Goal: Transaction & Acquisition: Subscribe to service/newsletter

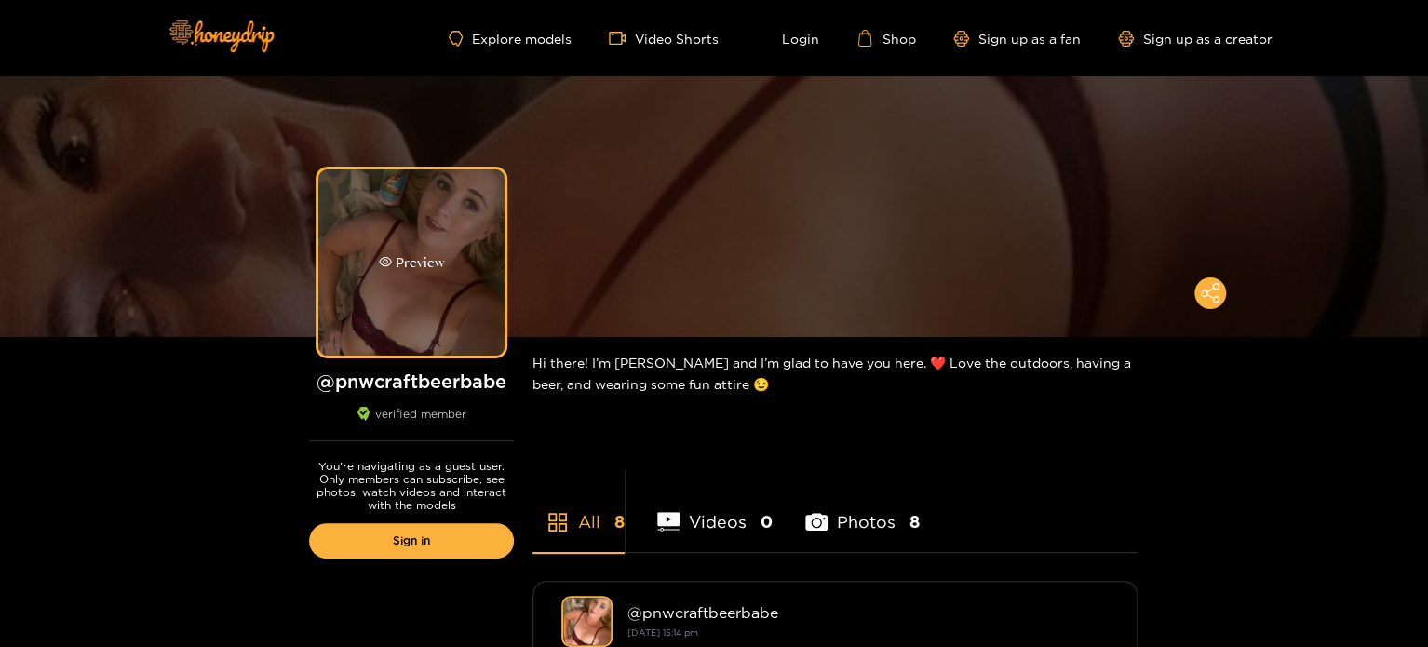
click at [425, 293] on div "Preview" at bounding box center [411, 262] width 186 height 186
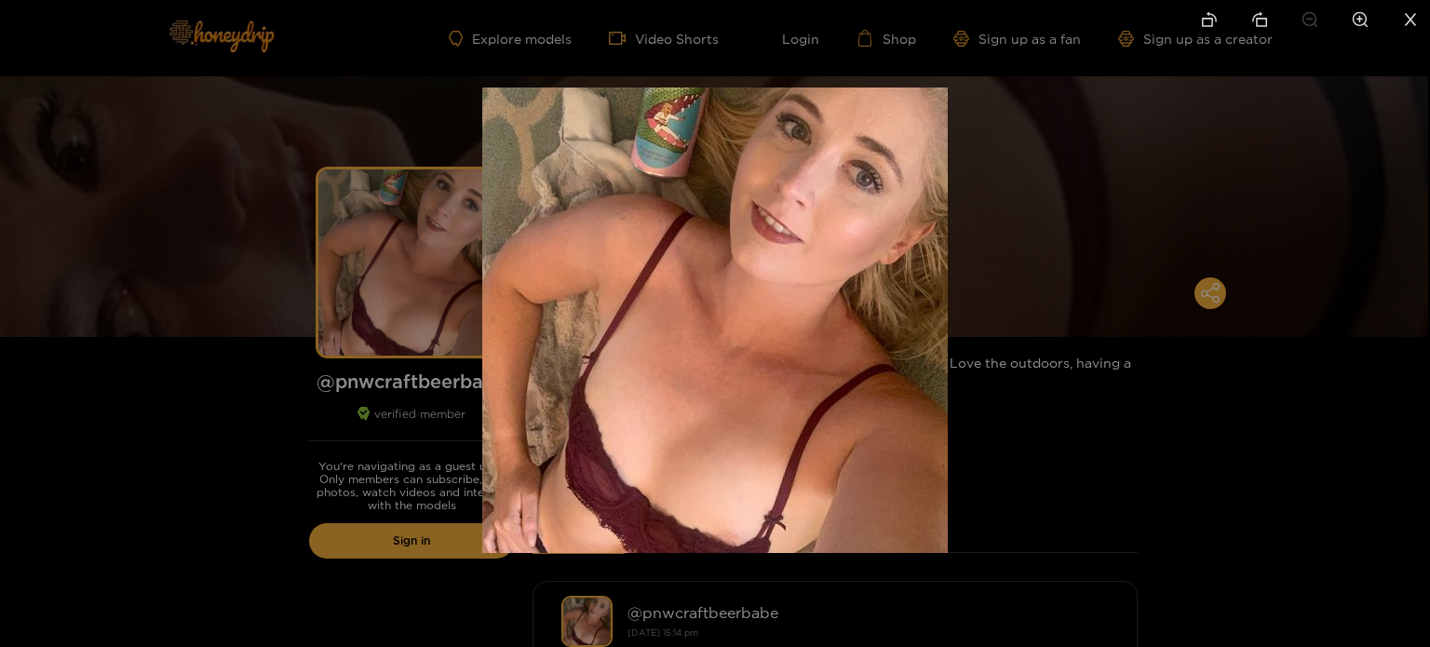
click at [425, 291] on div at bounding box center [715, 323] width 1430 height 647
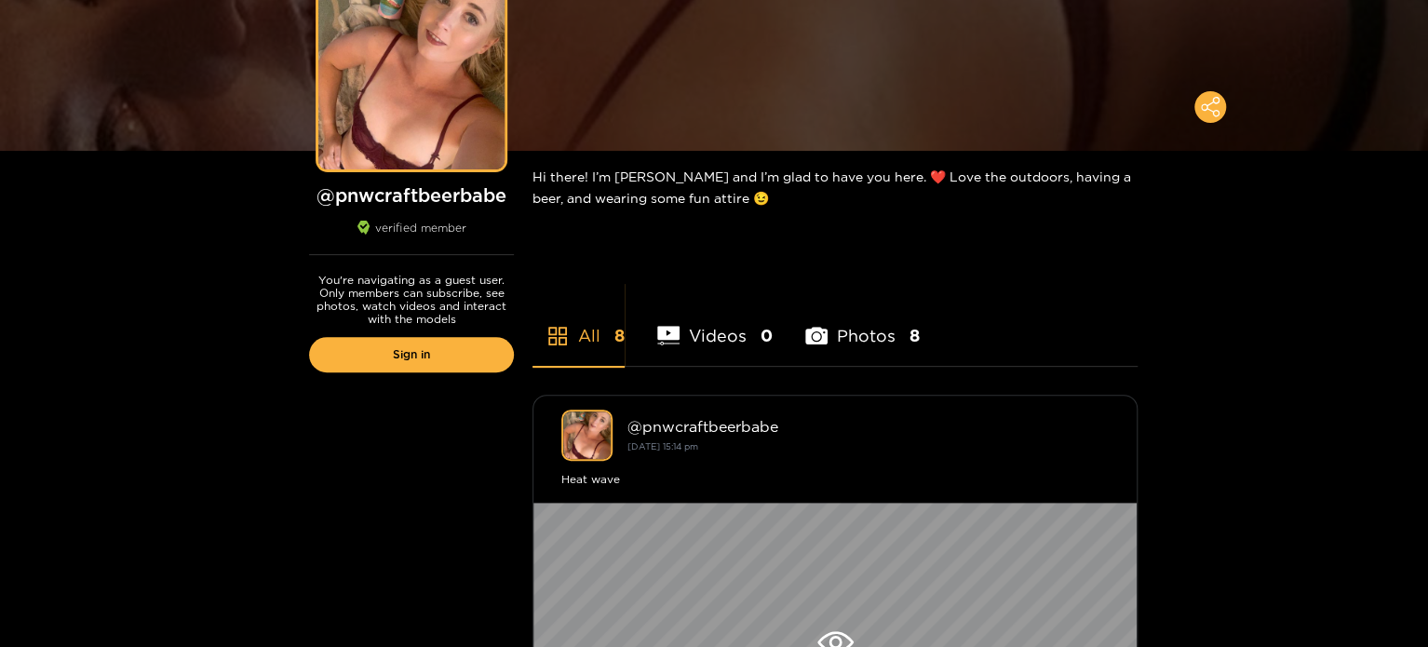
scroll to position [558, 0]
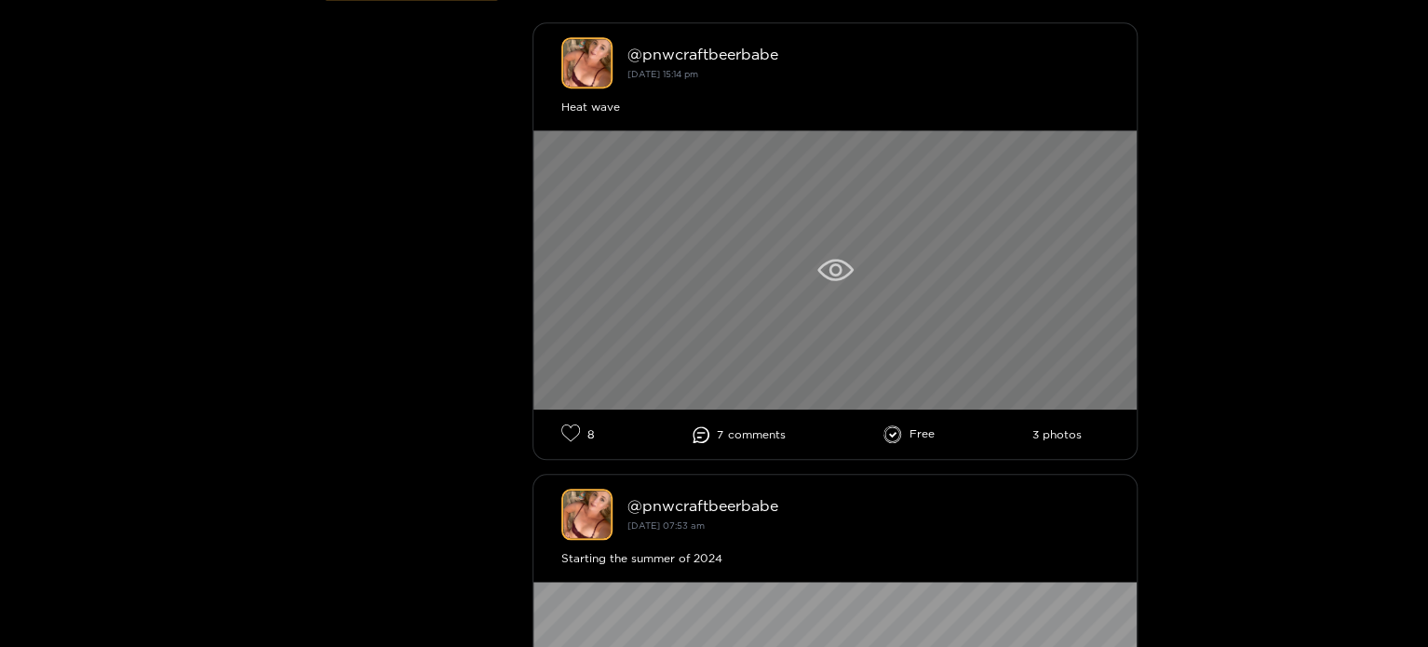
click at [834, 256] on div at bounding box center [834, 269] width 603 height 279
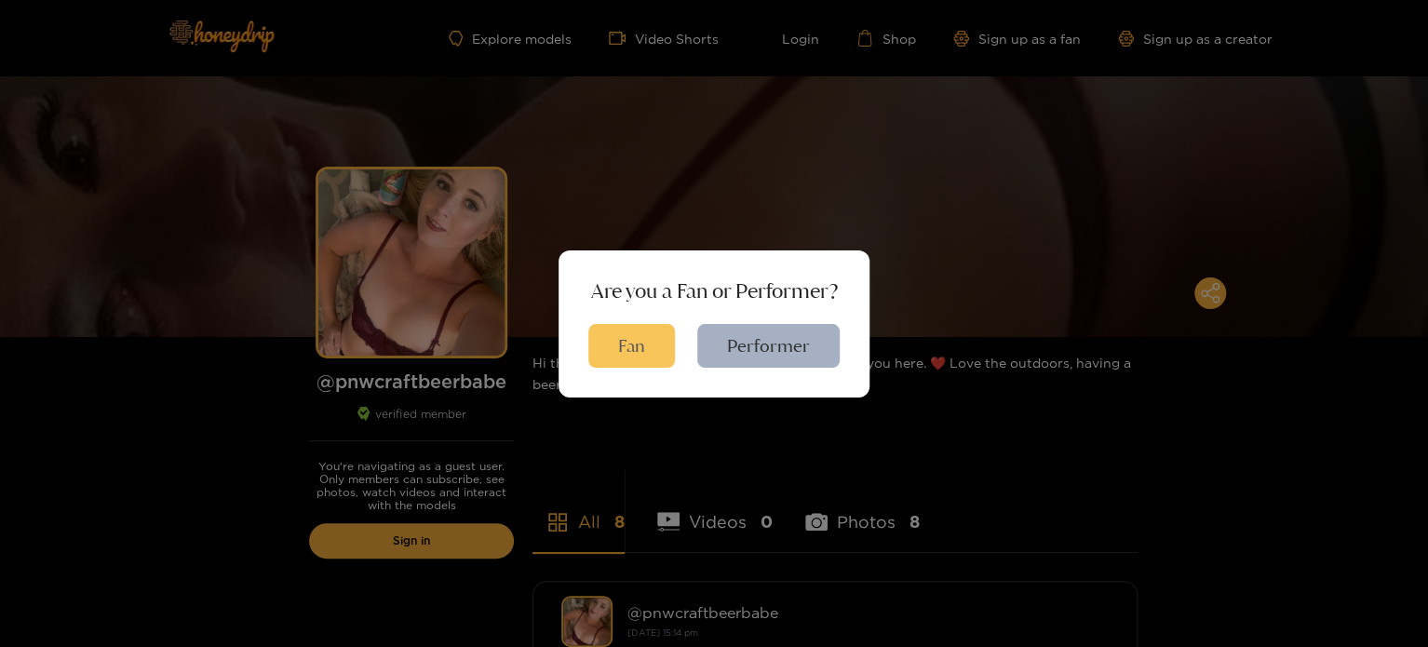
click at [625, 338] on button "Fan" at bounding box center [631, 346] width 87 height 44
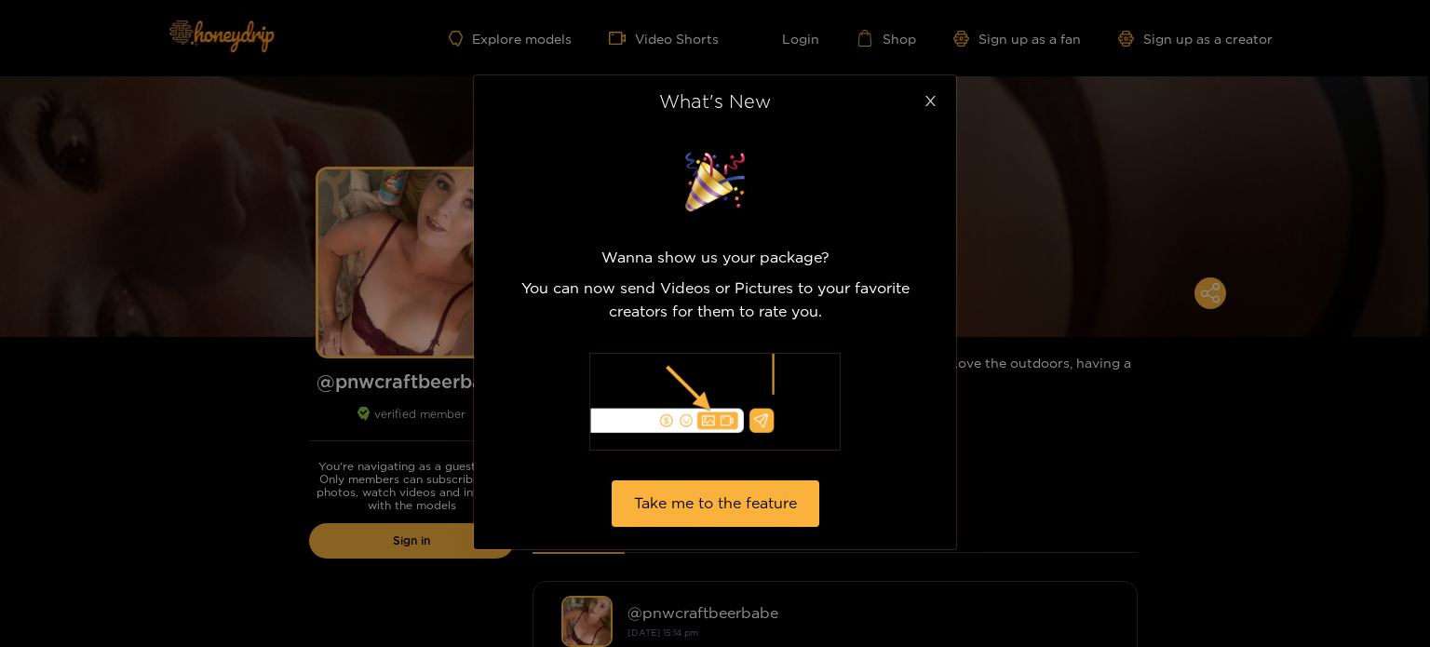
click at [932, 106] on icon "close" at bounding box center [930, 101] width 14 height 14
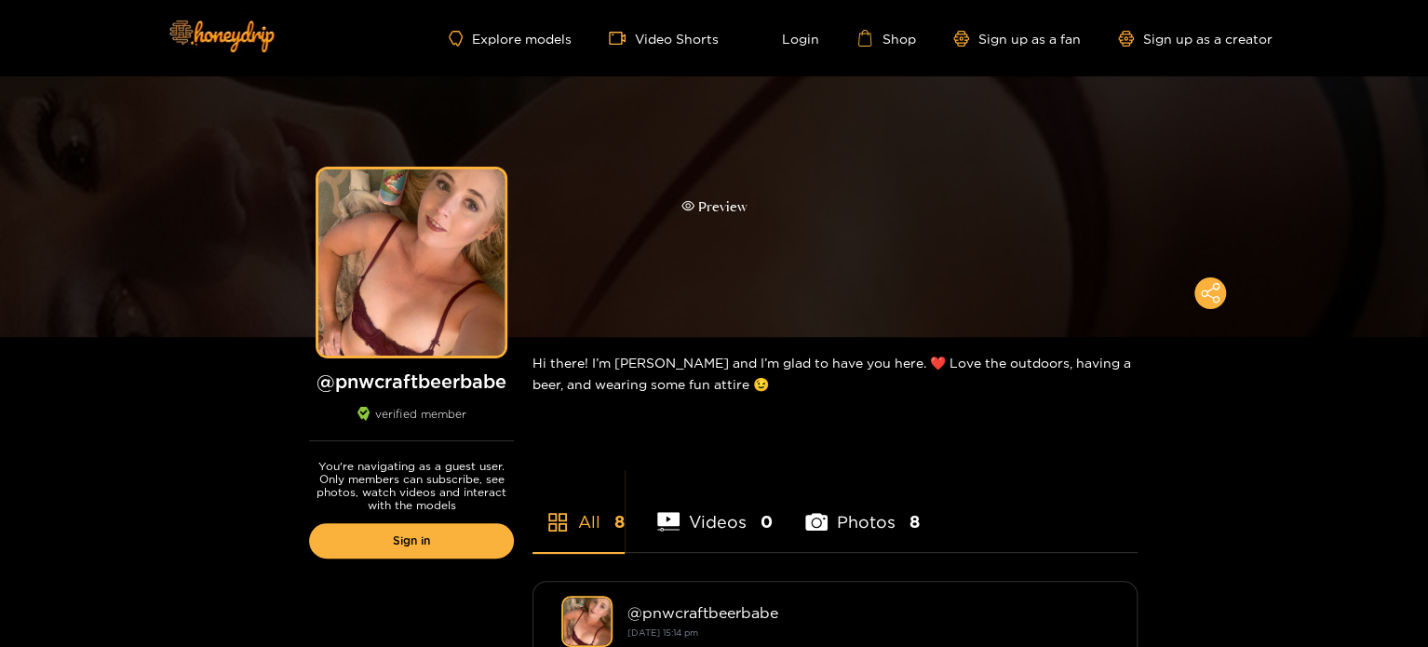
click at [729, 200] on div "Preview" at bounding box center [714, 206] width 66 height 21
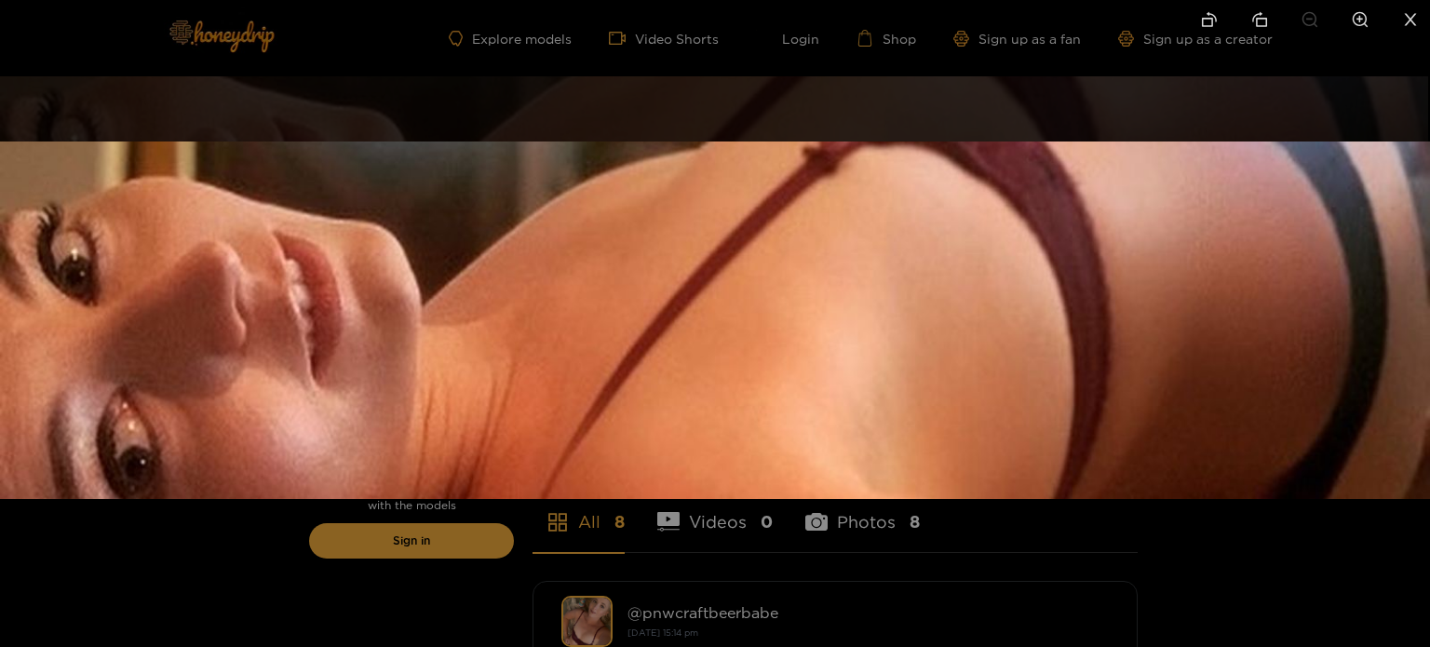
click at [916, 319] on img at bounding box center [715, 319] width 1430 height 357
drag, startPoint x: 1132, startPoint y: 571, endPoint x: 1113, endPoint y: 565, distance: 19.4
click at [1129, 569] on div at bounding box center [715, 323] width 1430 height 647
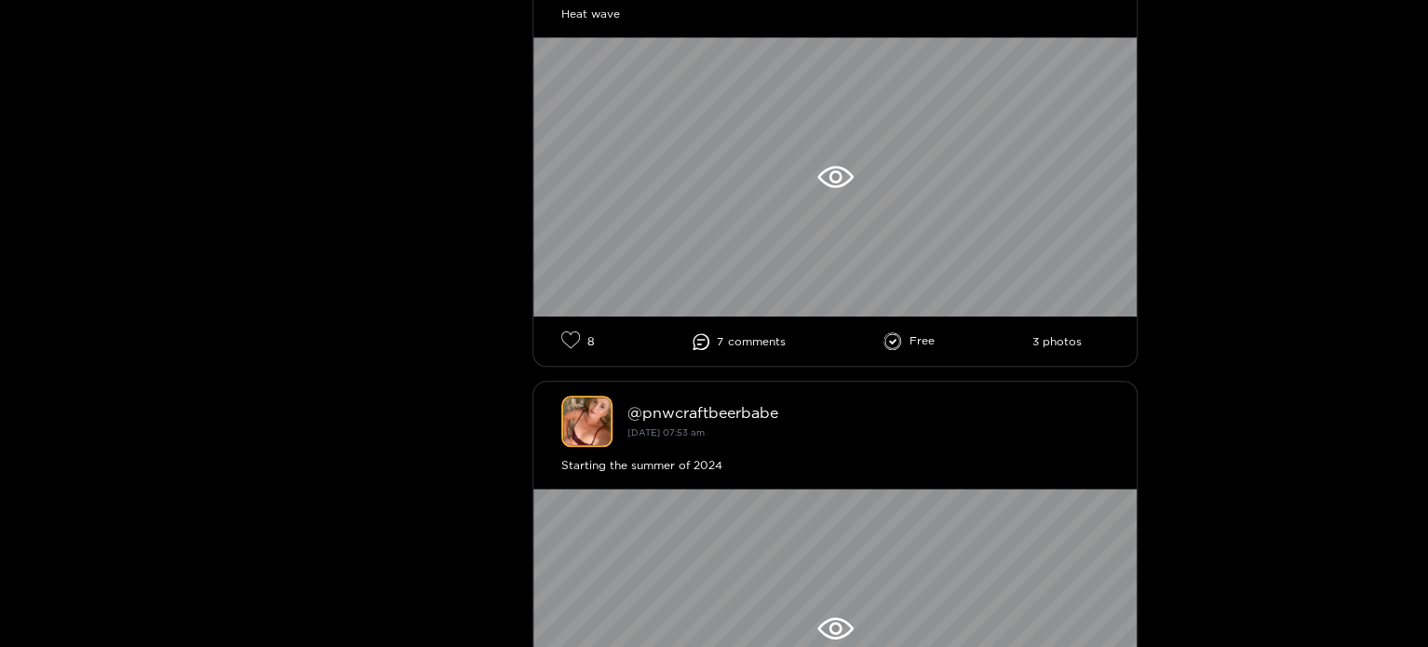
scroll to position [931, 0]
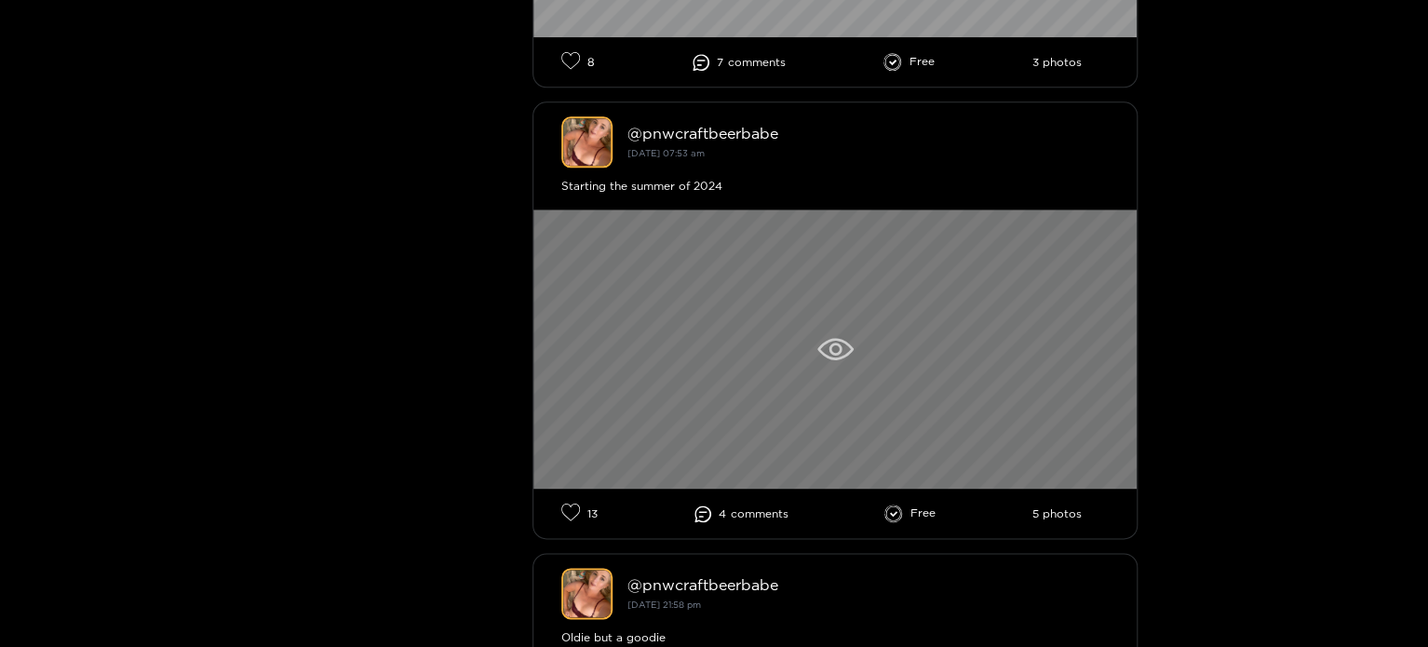
click at [897, 339] on div at bounding box center [834, 348] width 603 height 279
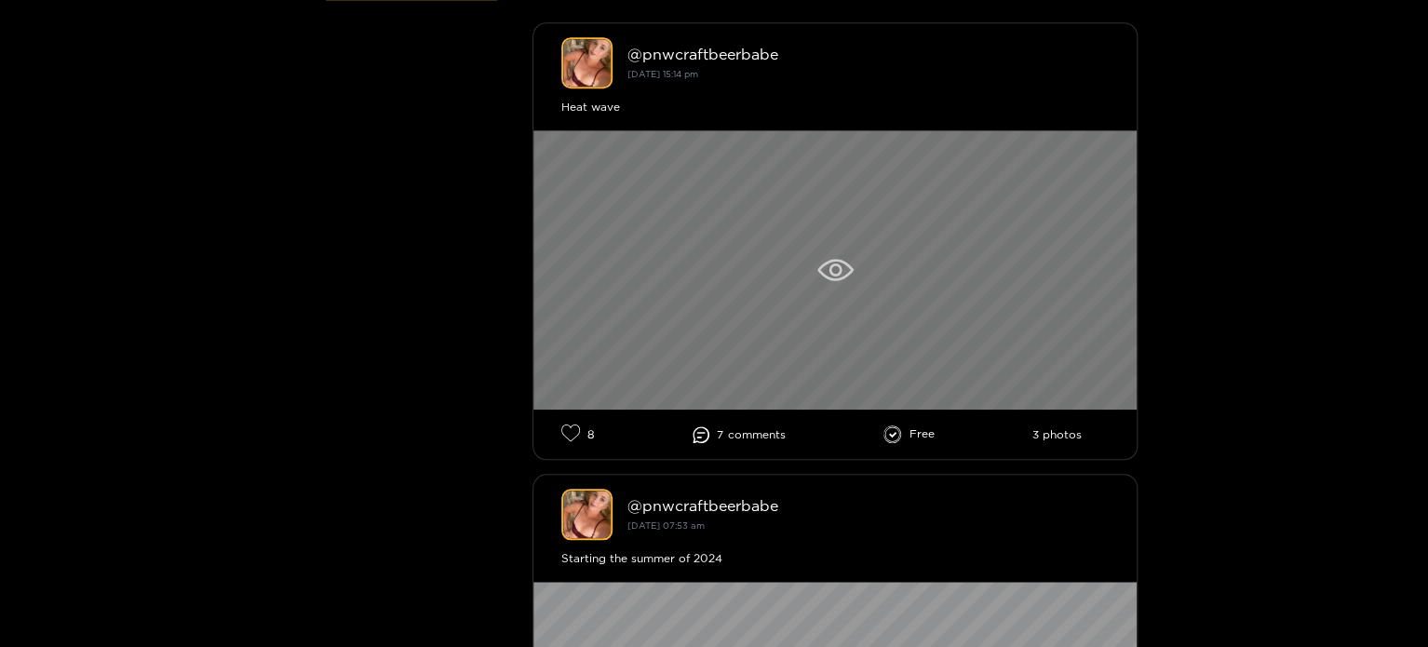
click at [812, 273] on div at bounding box center [834, 269] width 603 height 279
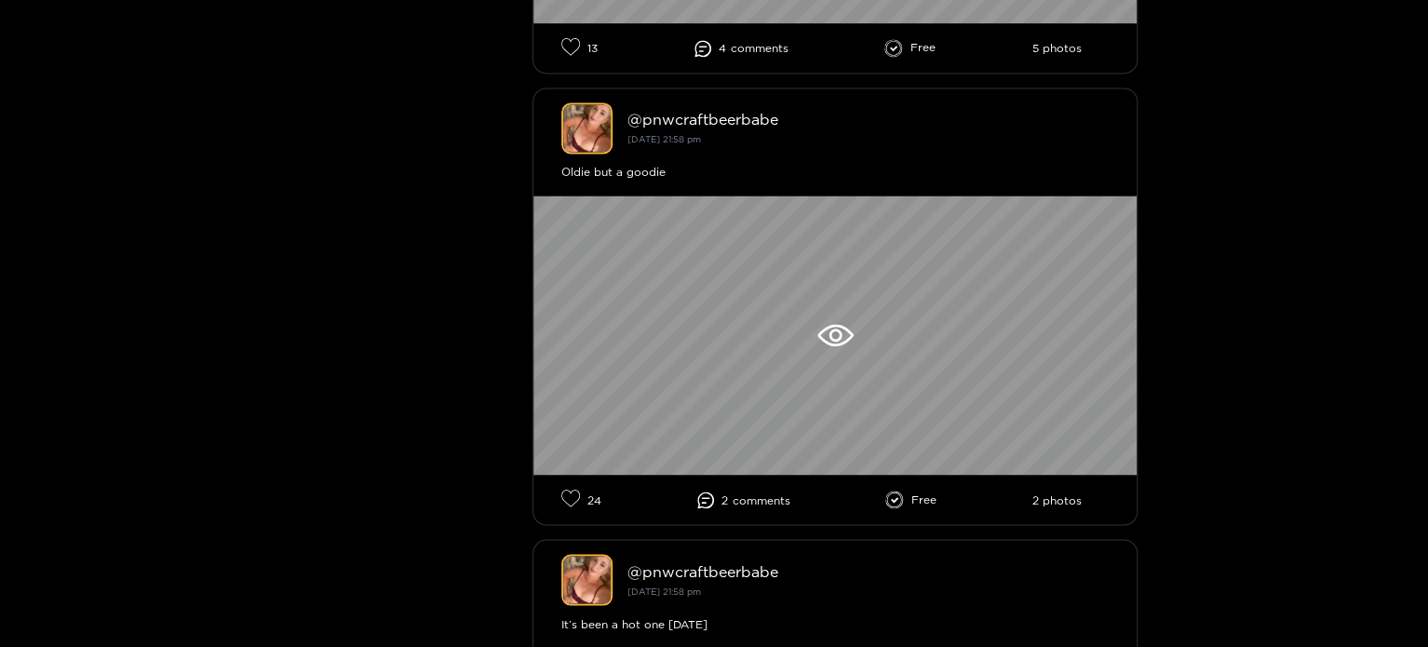
scroll to position [1582, 0]
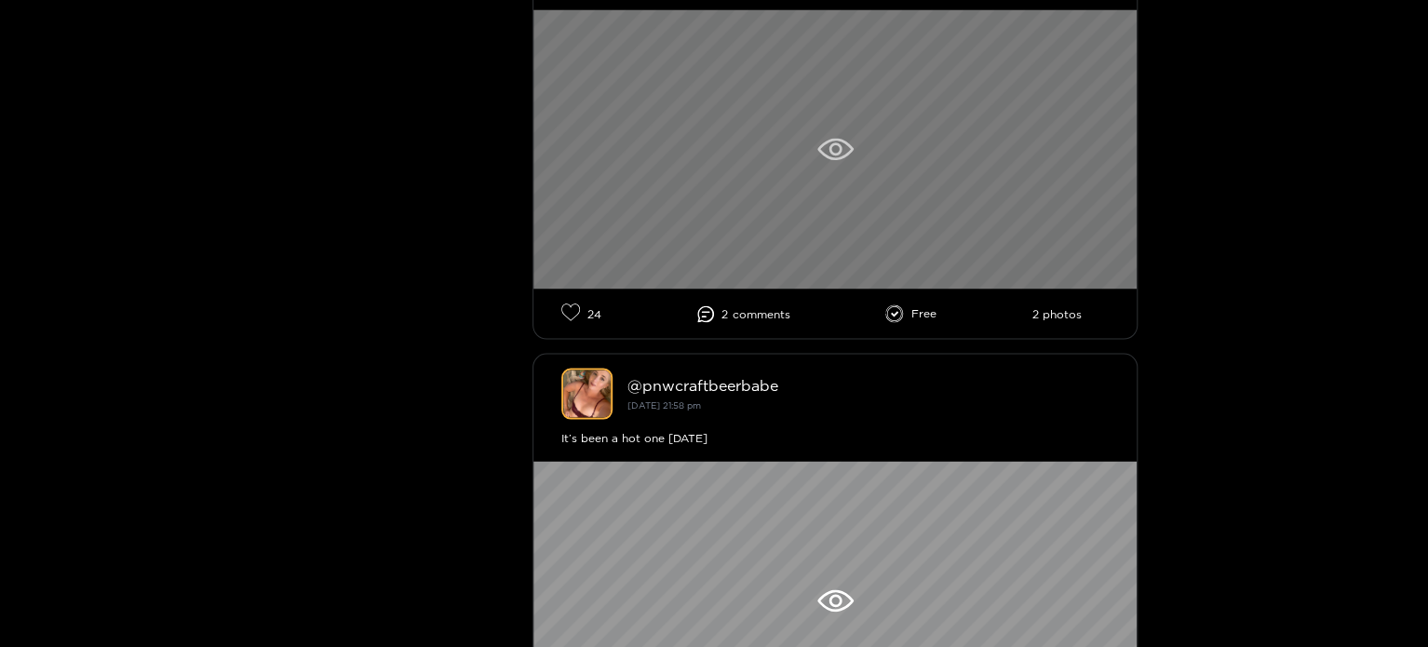
click at [806, 174] on div at bounding box center [834, 148] width 603 height 279
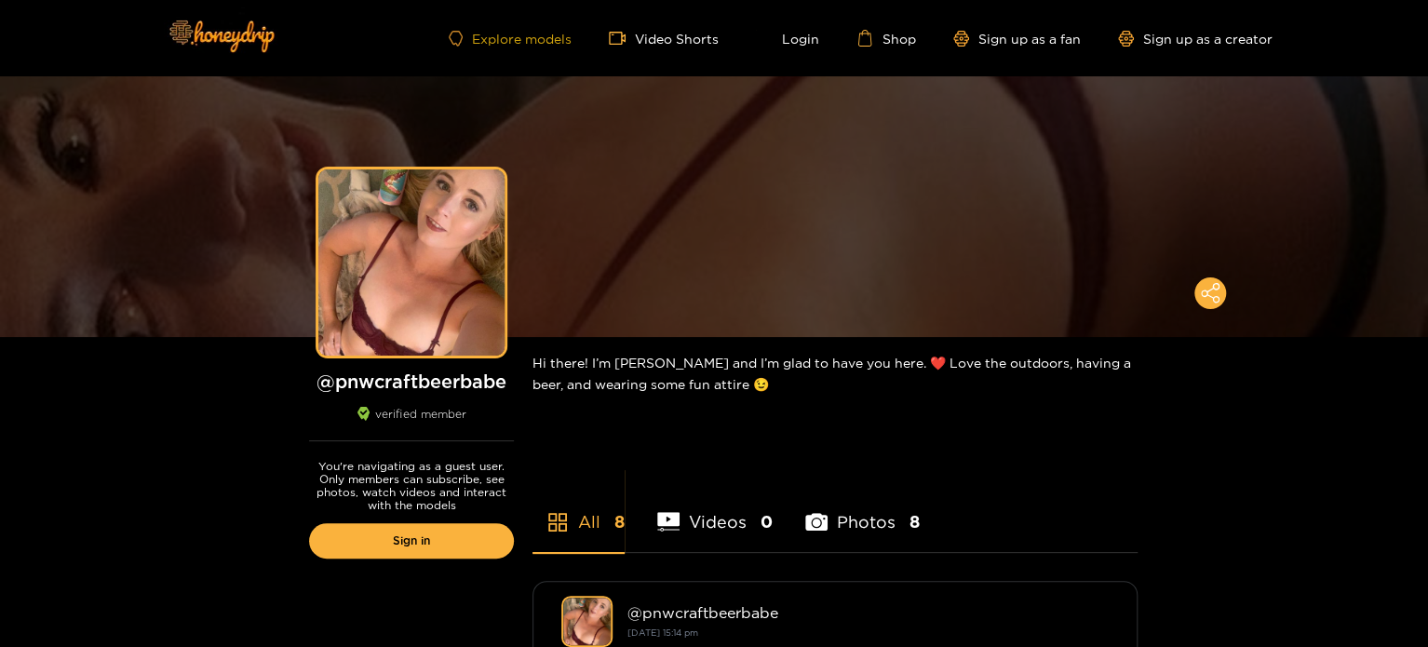
click at [537, 34] on link "Explore models" at bounding box center [510, 39] width 123 height 16
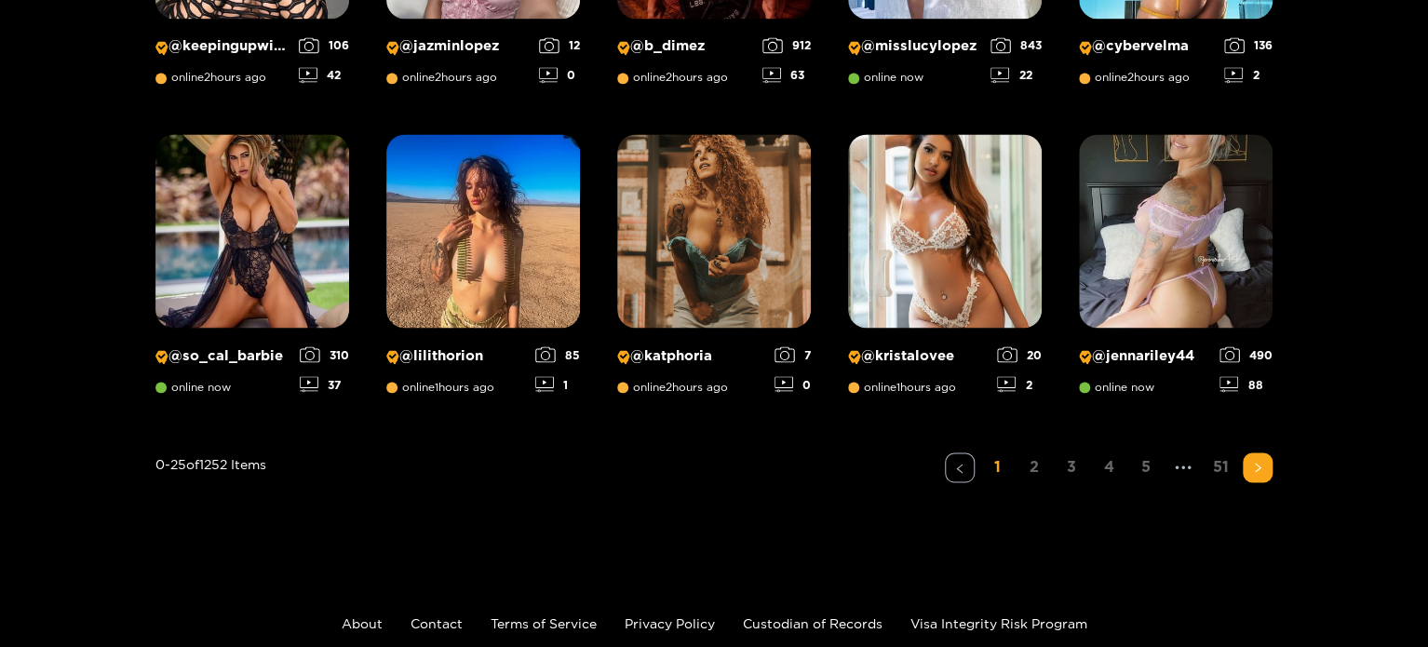
scroll to position [1489, 0]
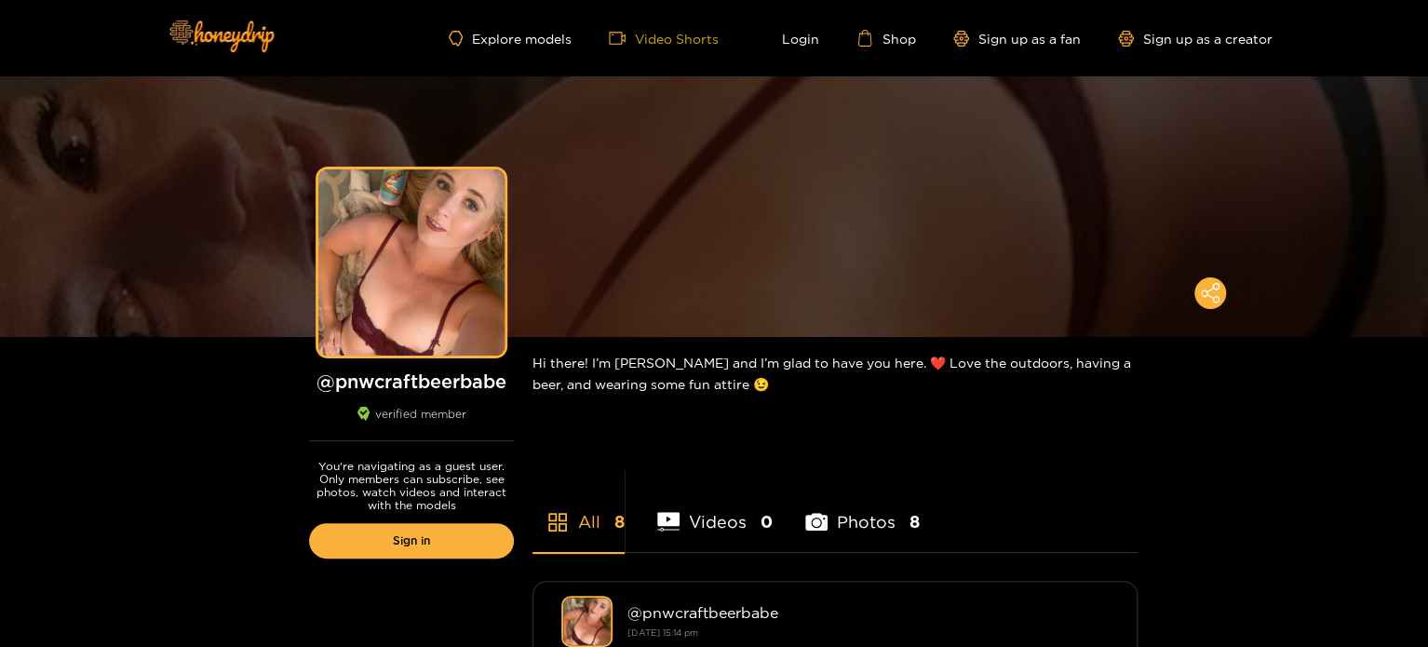
click at [705, 42] on link "Video Shorts" at bounding box center [664, 38] width 110 height 17
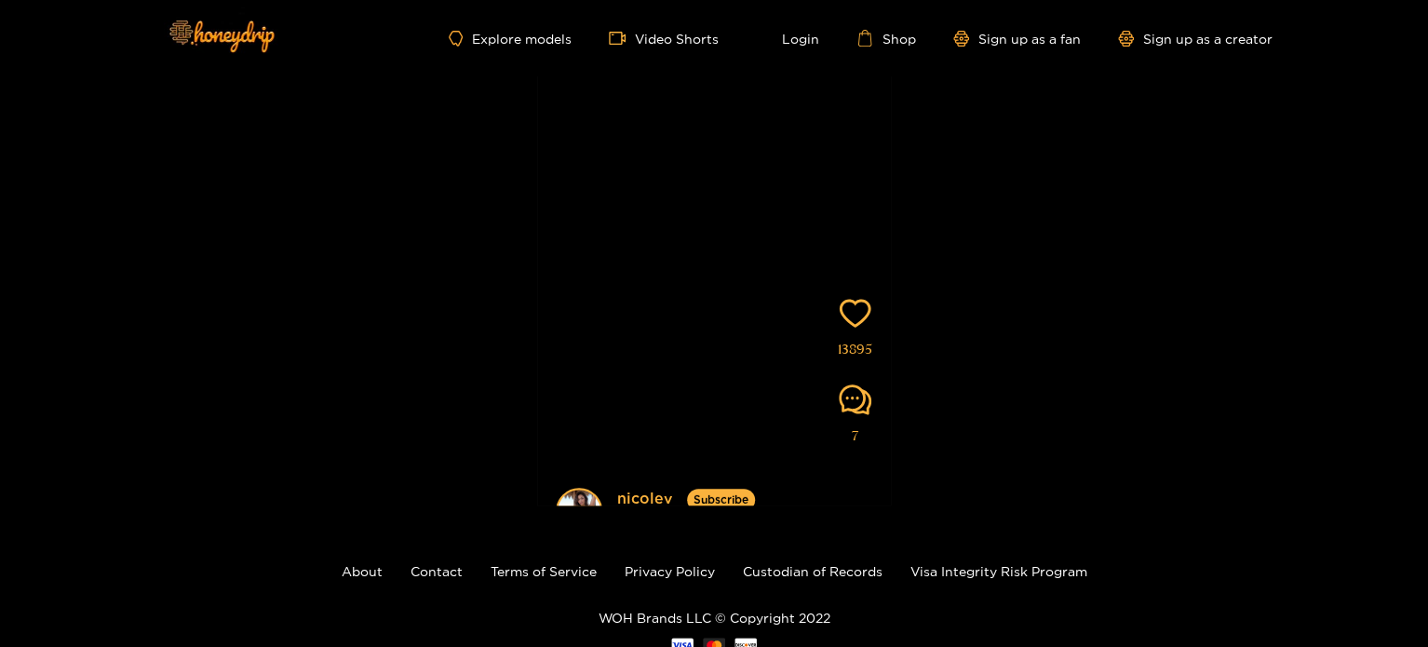
scroll to position [109, 0]
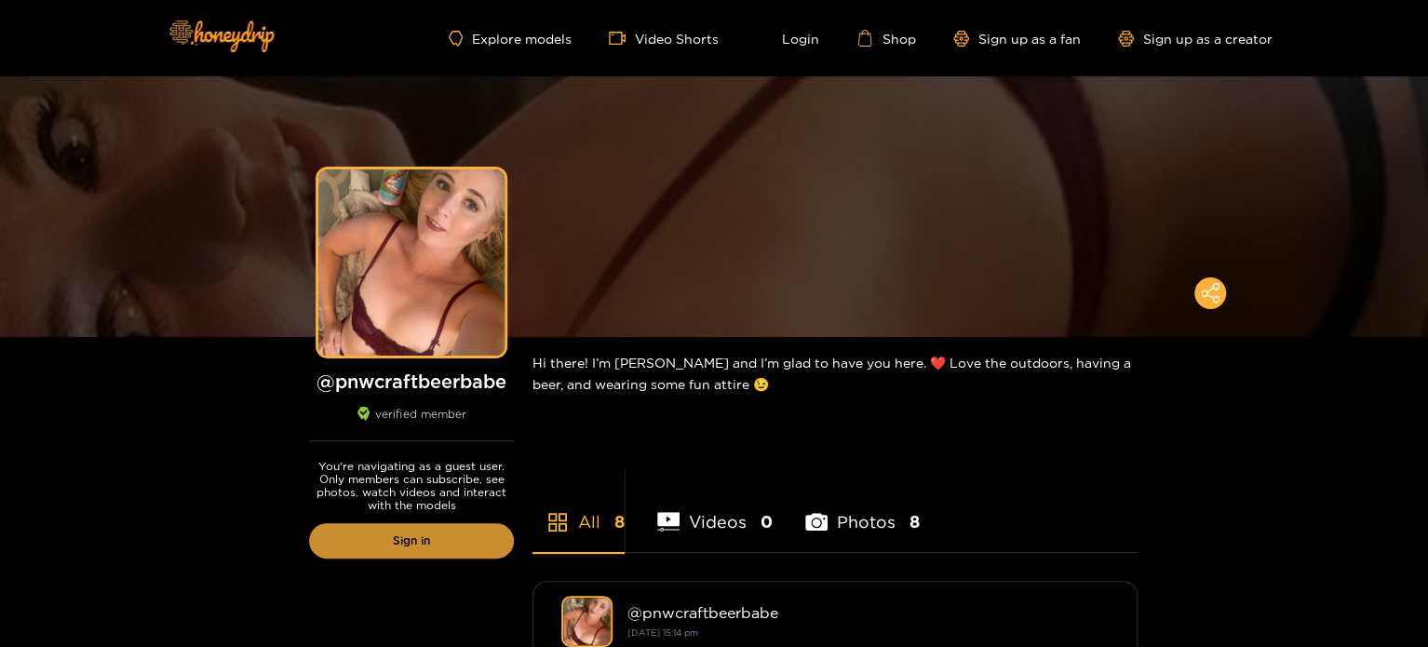
click at [376, 531] on link "Sign in" at bounding box center [411, 540] width 205 height 35
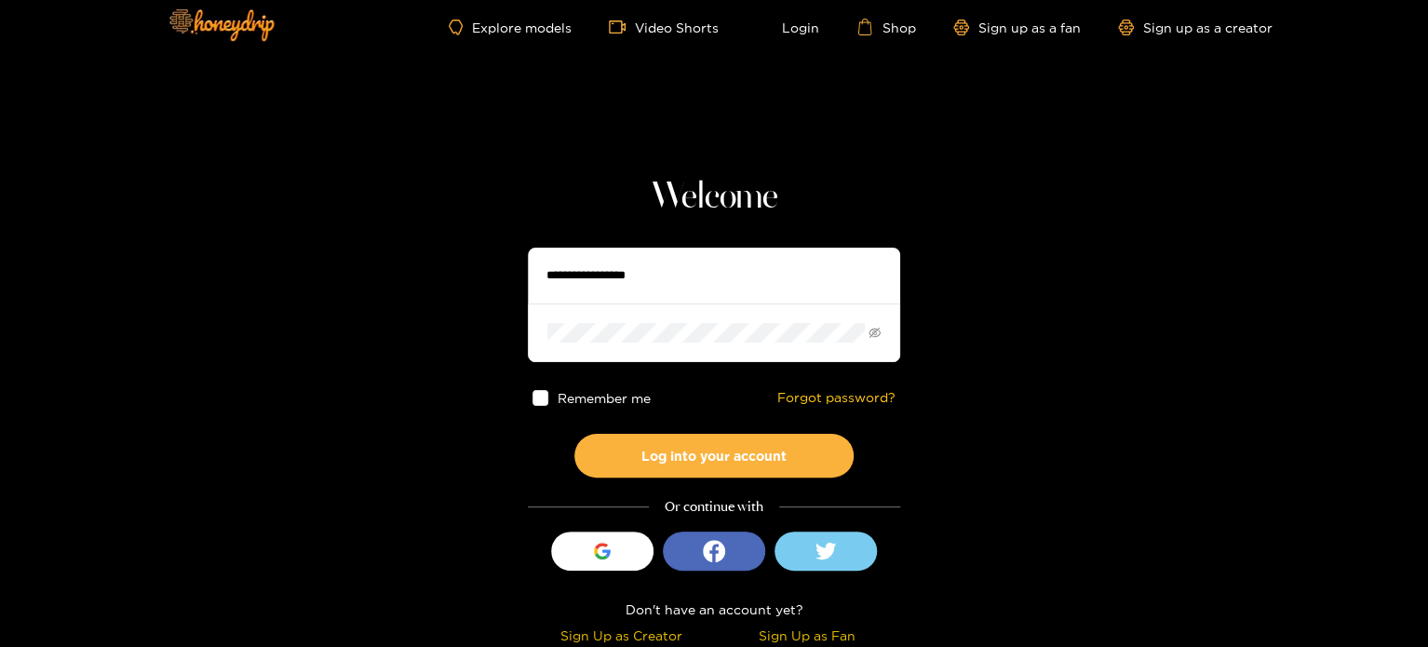
scroll to position [14, 0]
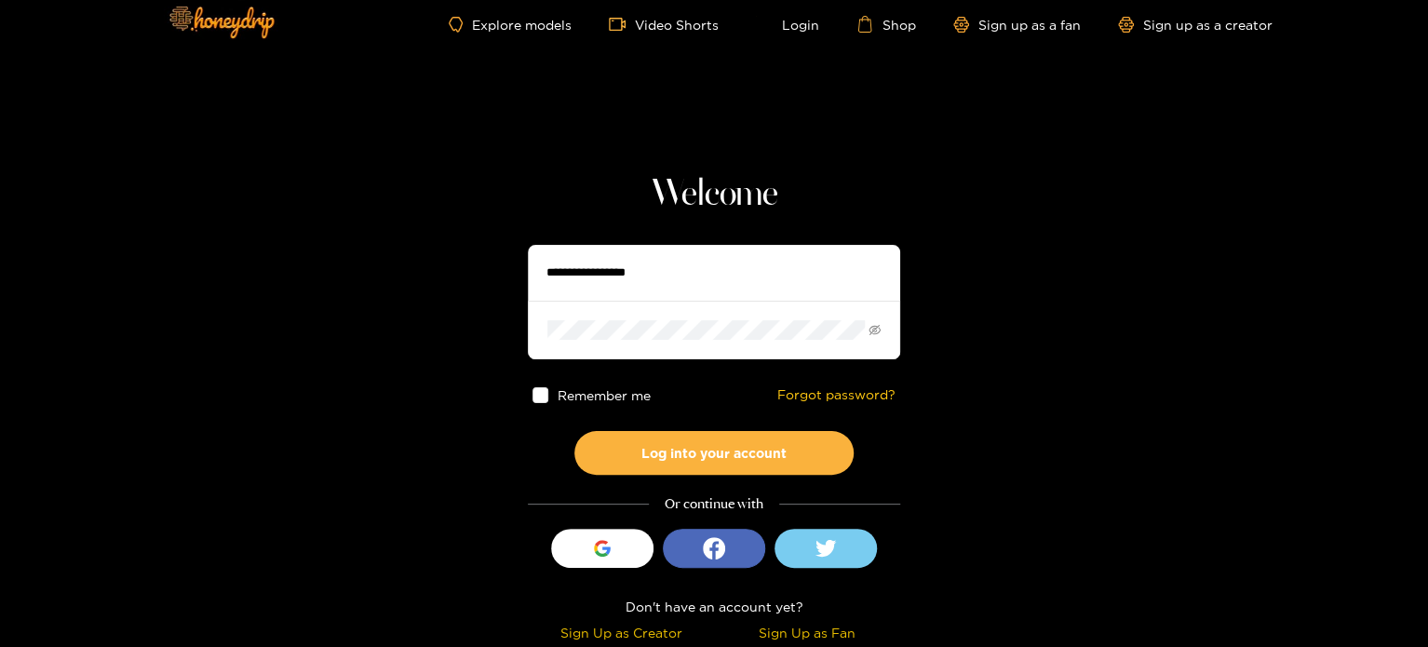
click at [818, 631] on div "Sign Up as Fan" at bounding box center [807, 632] width 177 height 21
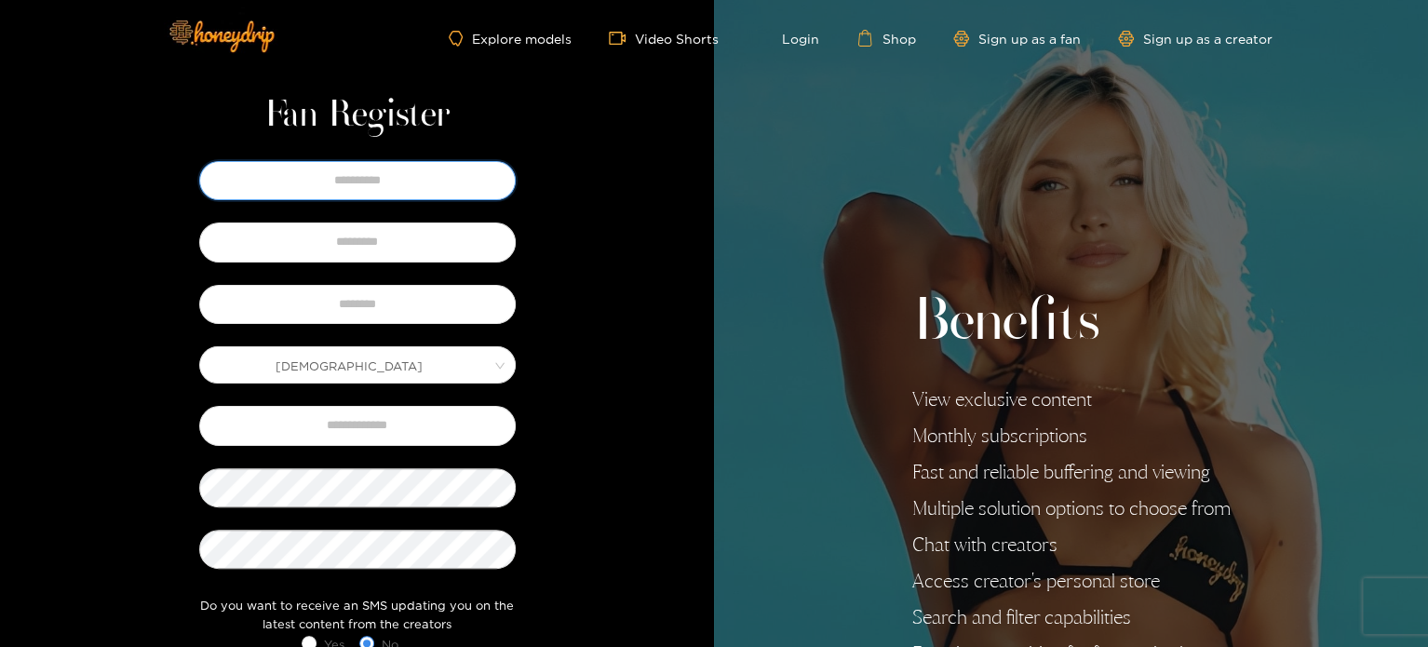
click at [378, 163] on input "text" at bounding box center [357, 180] width 316 height 39
type input "******"
type input "****"
type input "**********"
click at [395, 302] on input "text" at bounding box center [357, 304] width 316 height 39
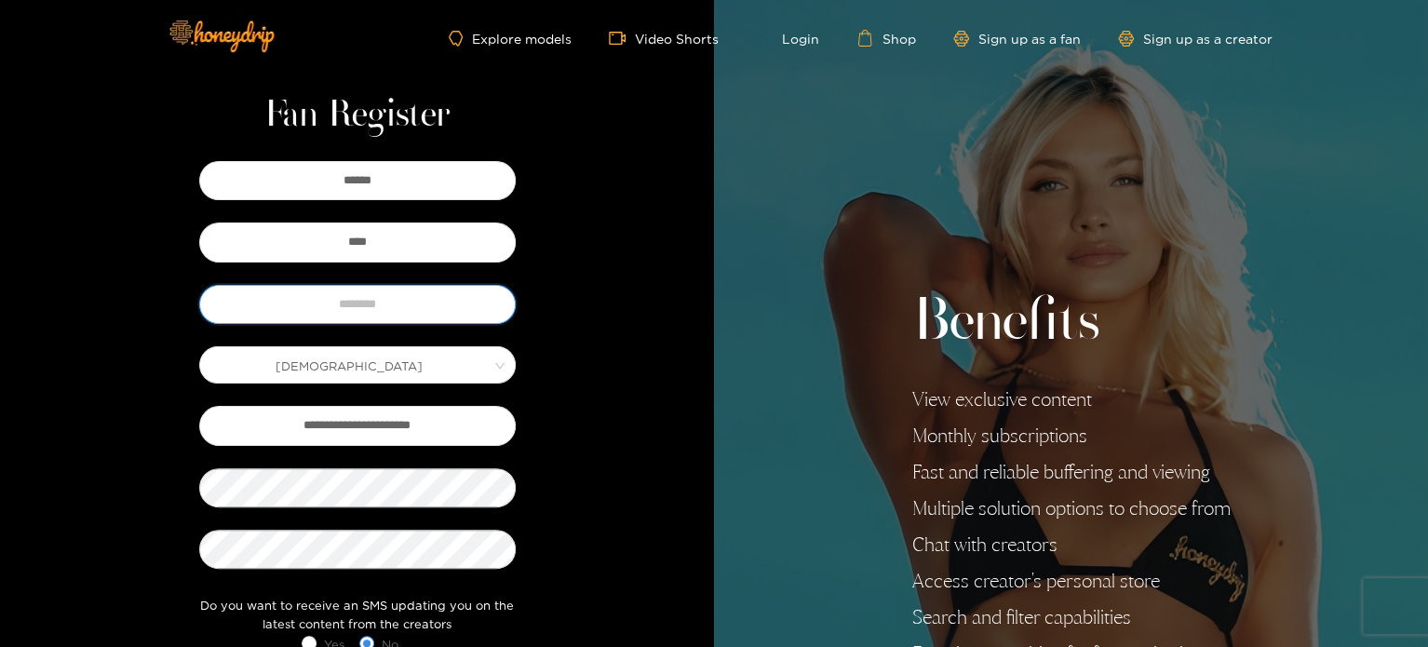
type input "*"
type input "**********"
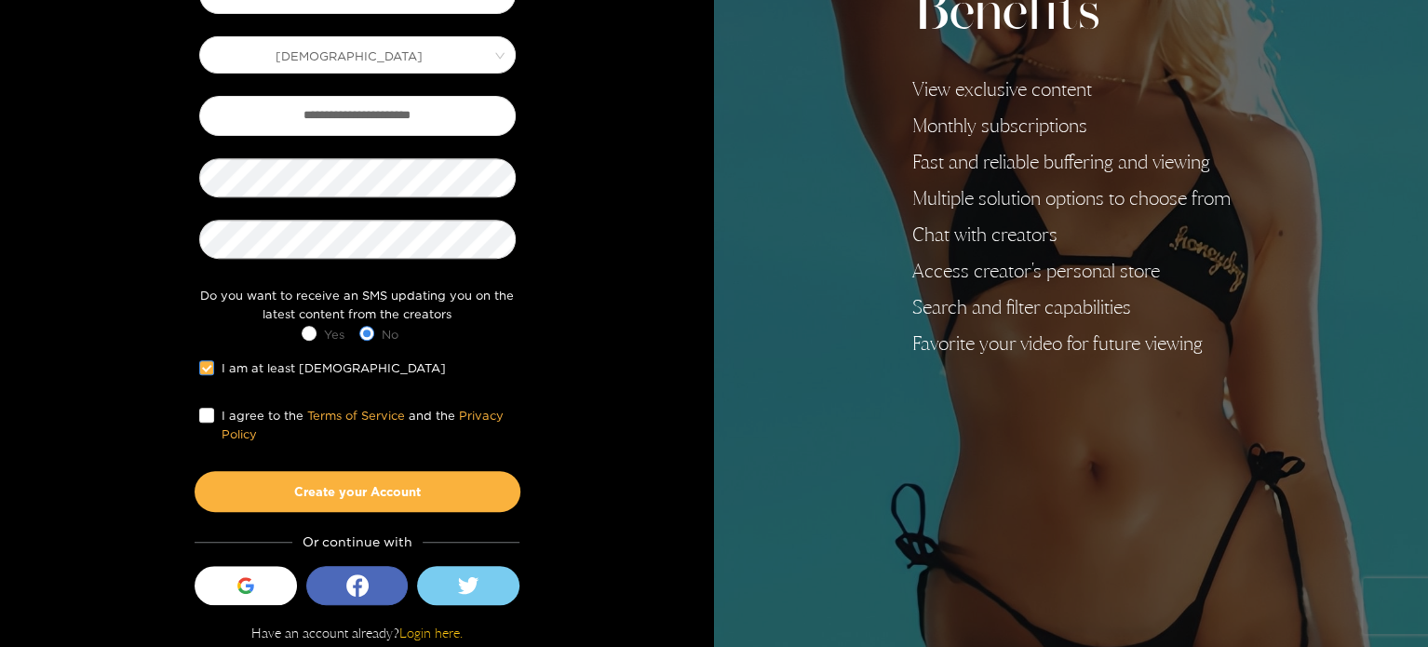
scroll to position [317, 0]
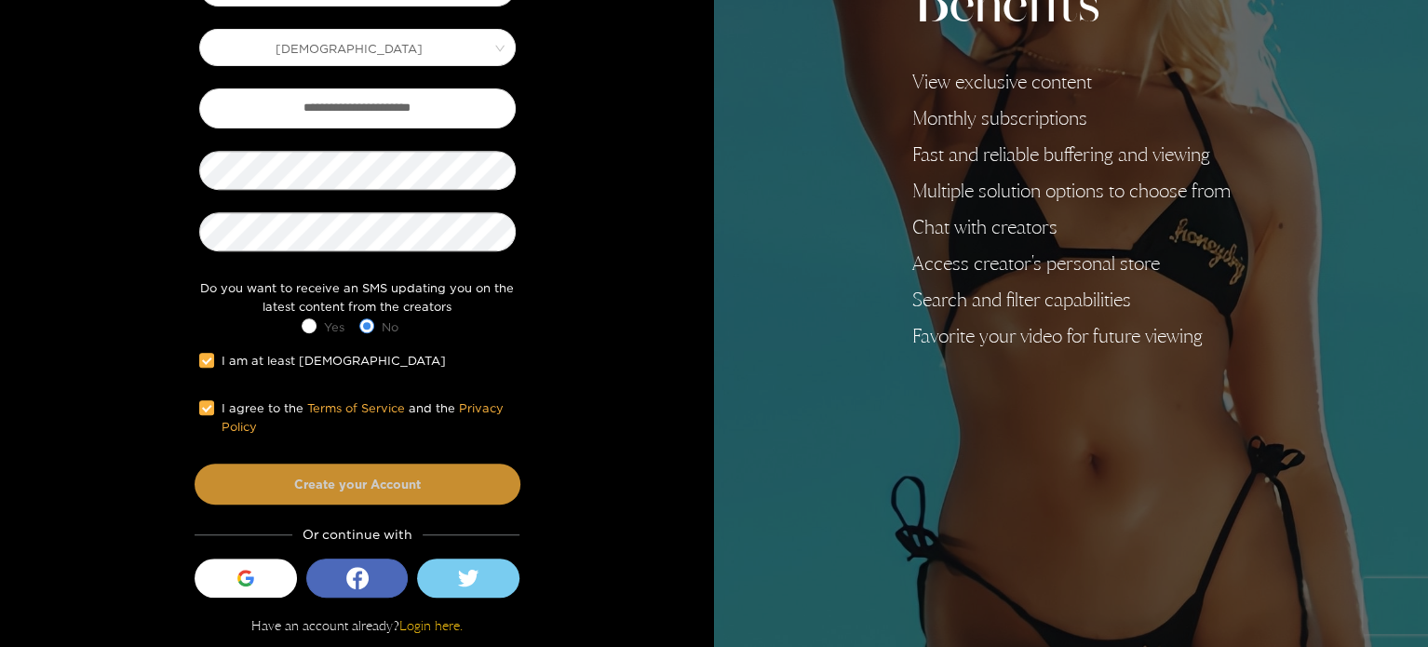
click at [394, 485] on button "Create your Account" at bounding box center [358, 484] width 326 height 41
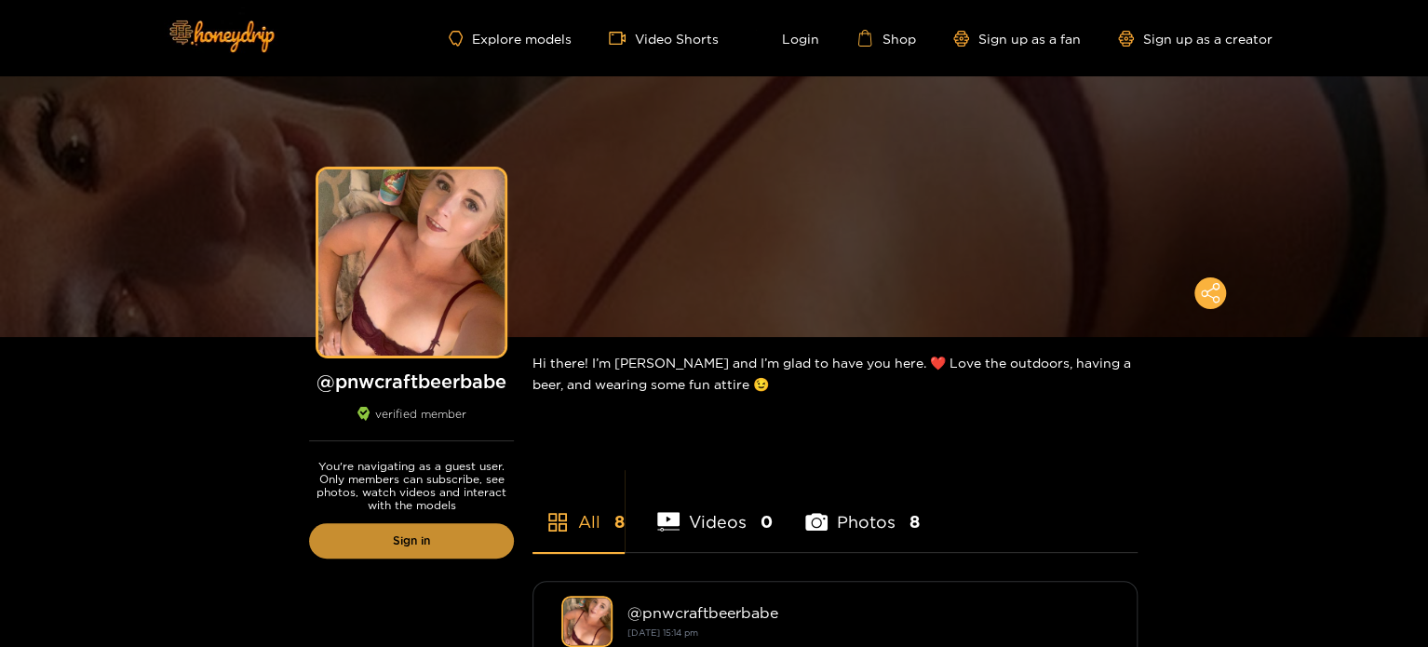
click at [407, 545] on link "Sign in" at bounding box center [411, 540] width 205 height 35
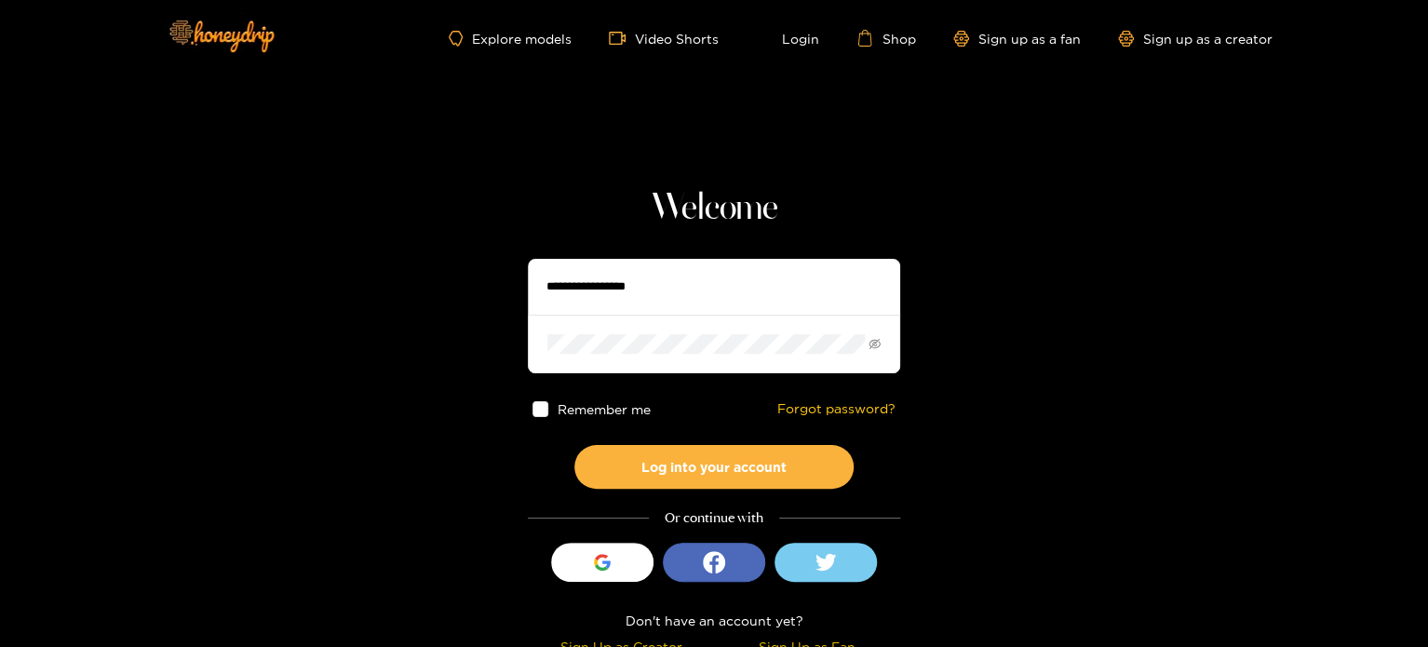
click at [660, 287] on input "text" at bounding box center [714, 287] width 372 height 56
type input "**********"
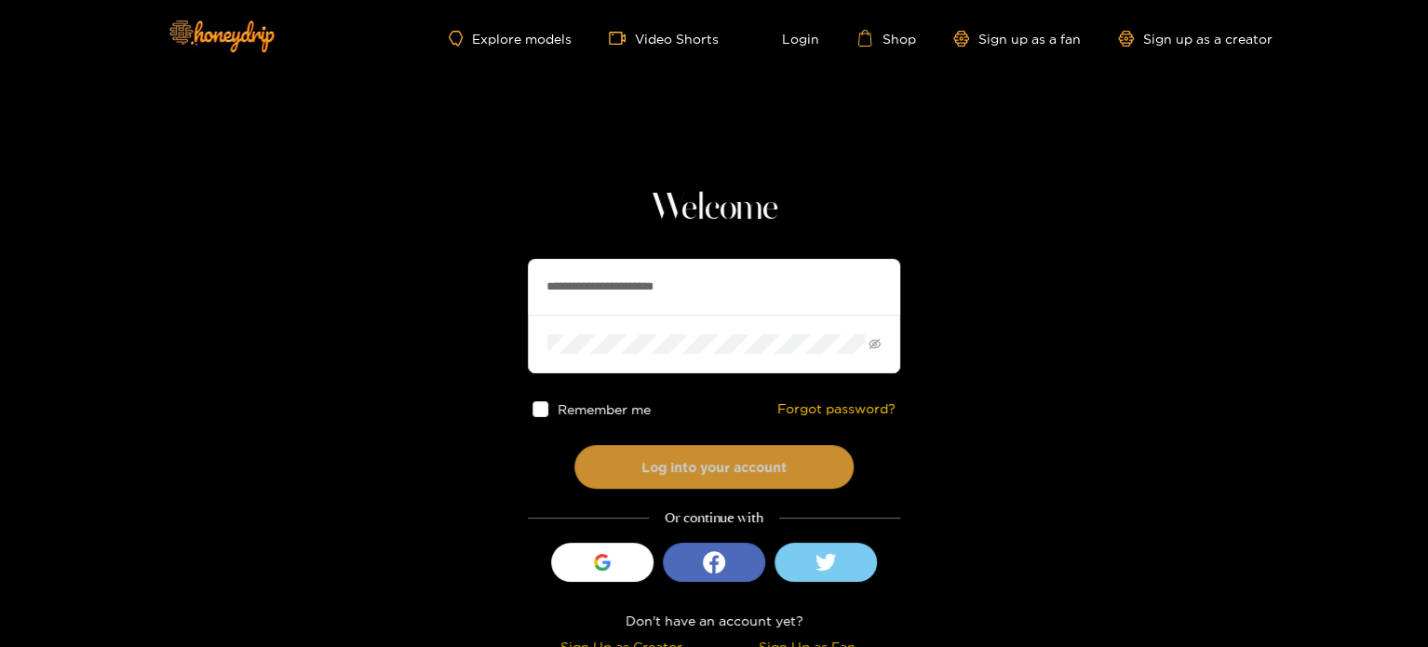
click at [706, 455] on button "Log into your account" at bounding box center [713, 467] width 279 height 44
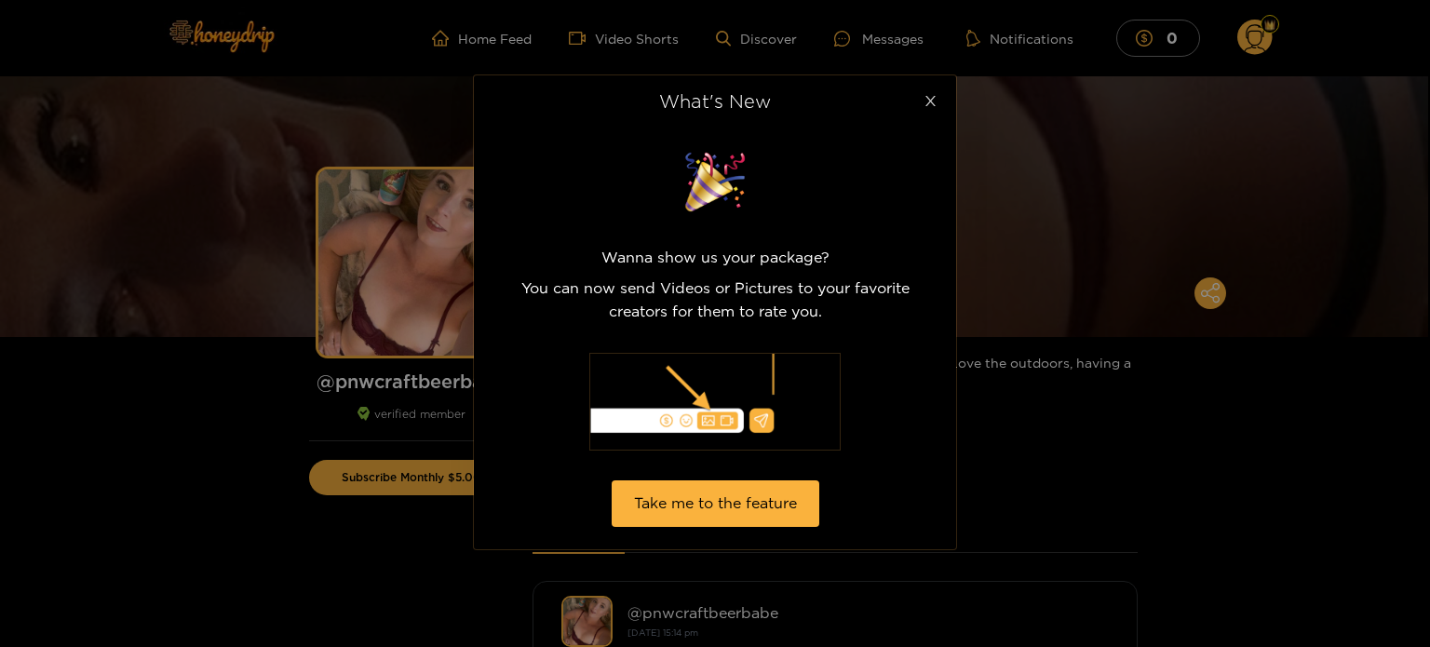
click at [929, 108] on icon "close" at bounding box center [930, 101] width 14 height 14
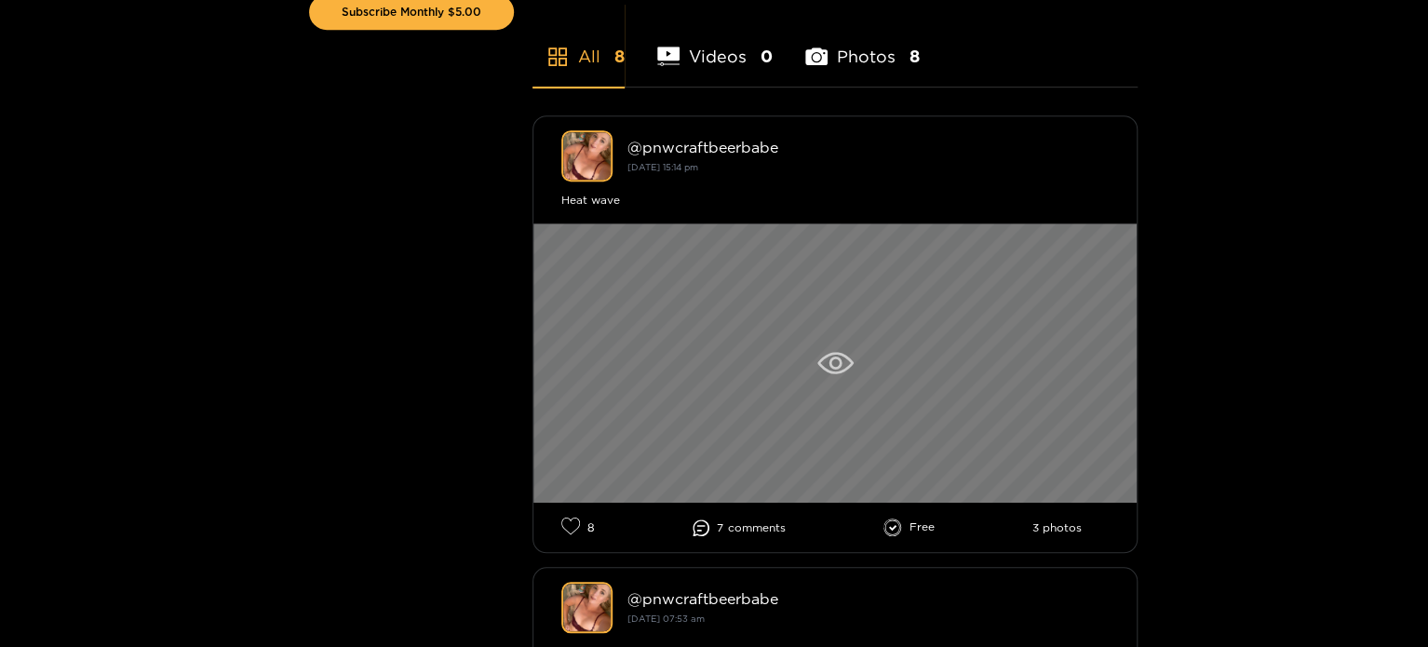
click at [879, 397] on div at bounding box center [834, 362] width 603 height 279
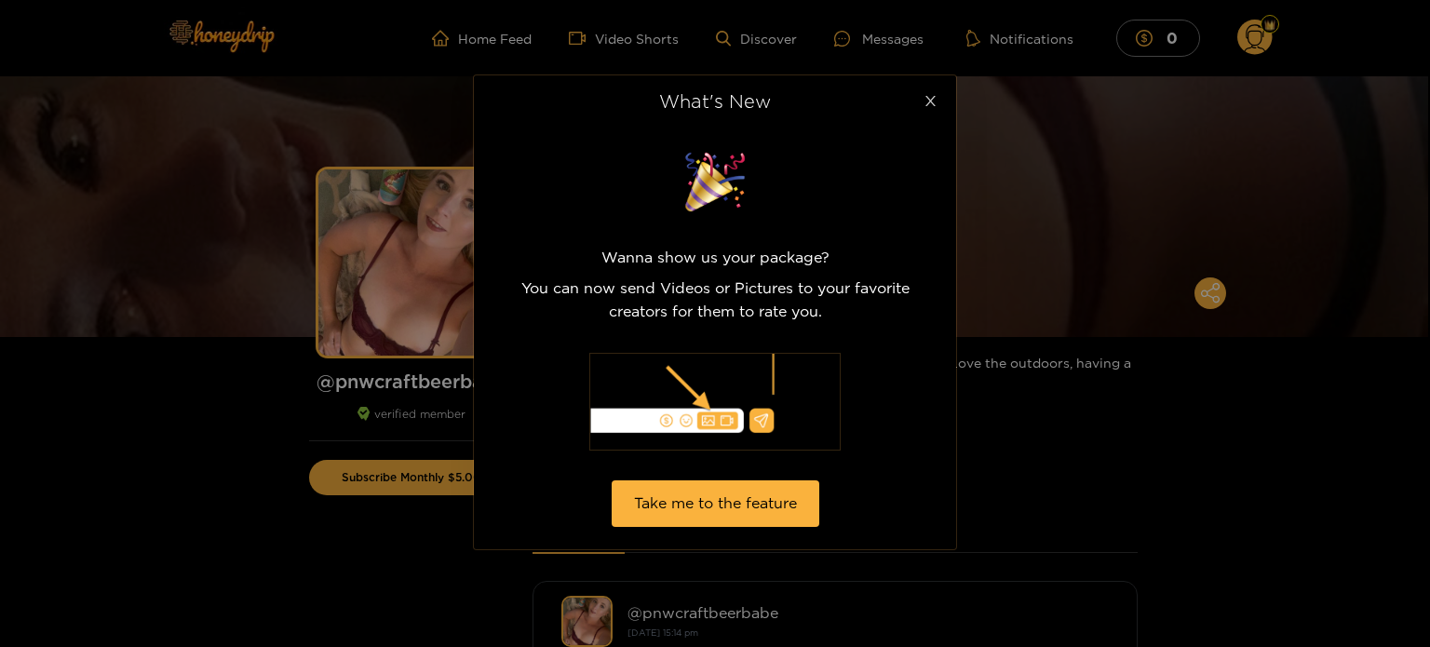
click at [930, 111] on span "Close" at bounding box center [930, 101] width 52 height 52
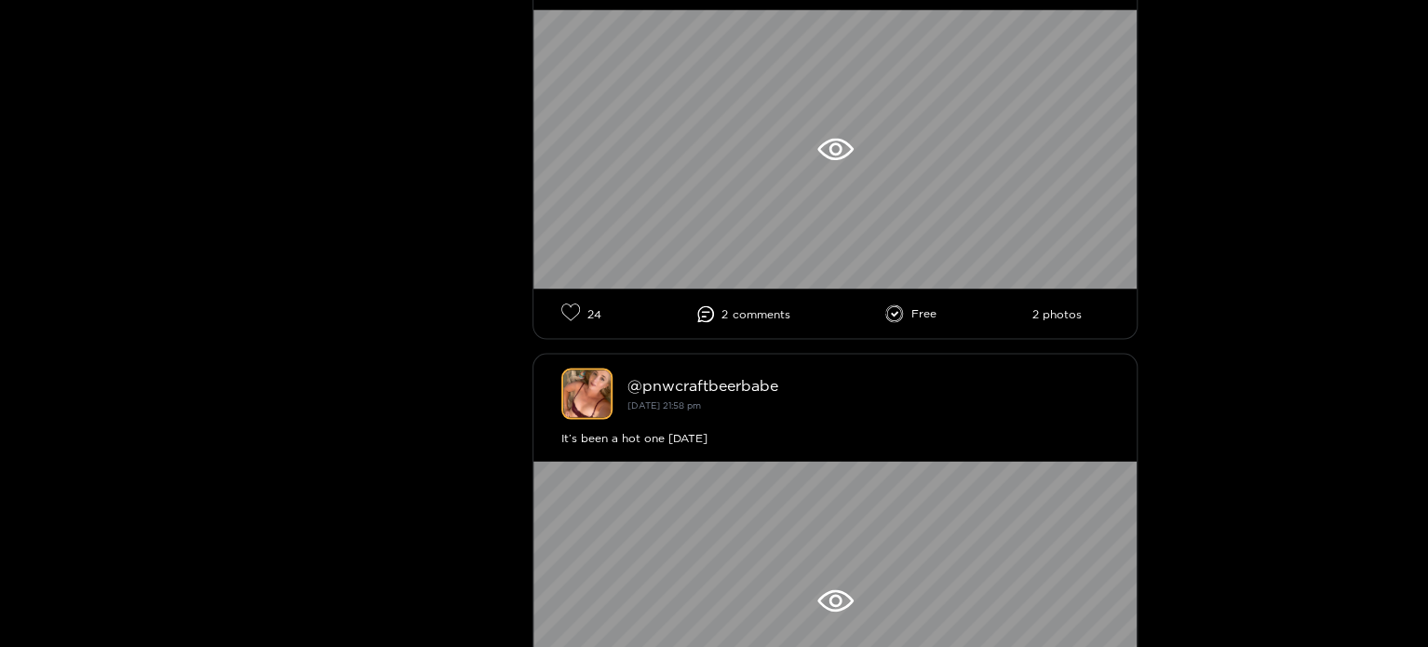
scroll to position [1582, 0]
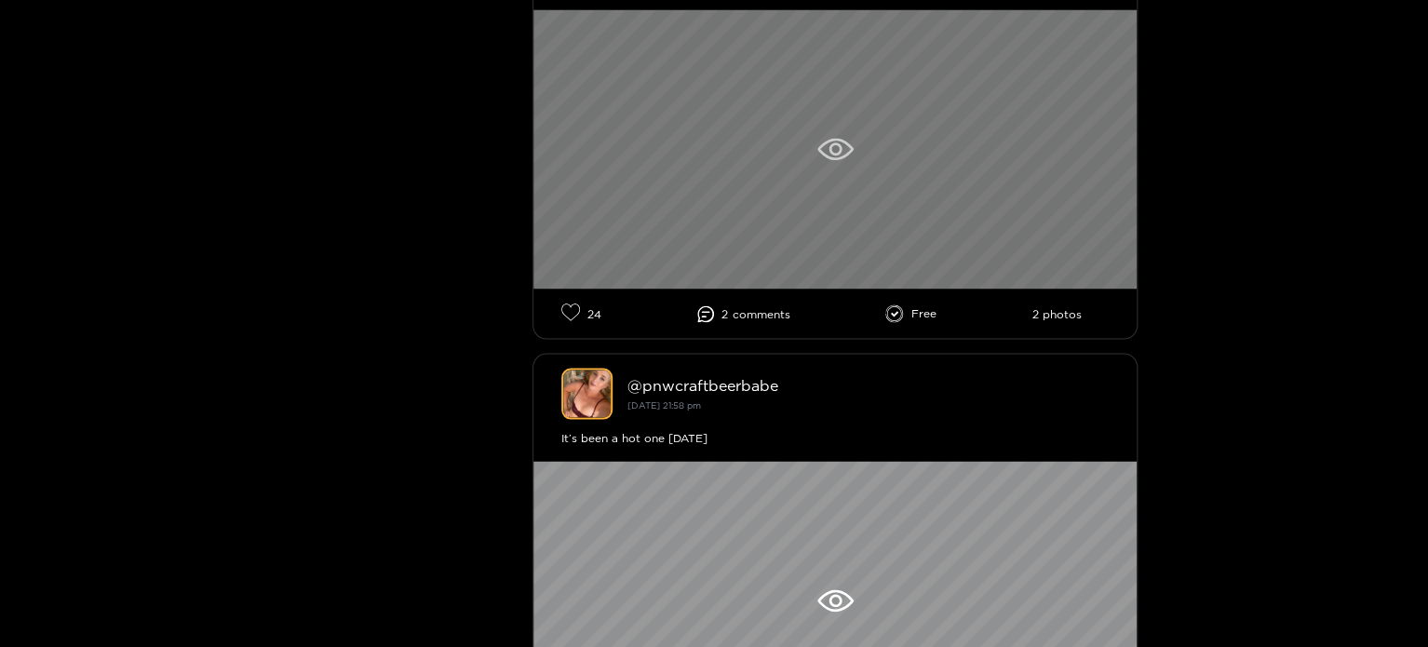
click at [861, 195] on div at bounding box center [834, 148] width 603 height 279
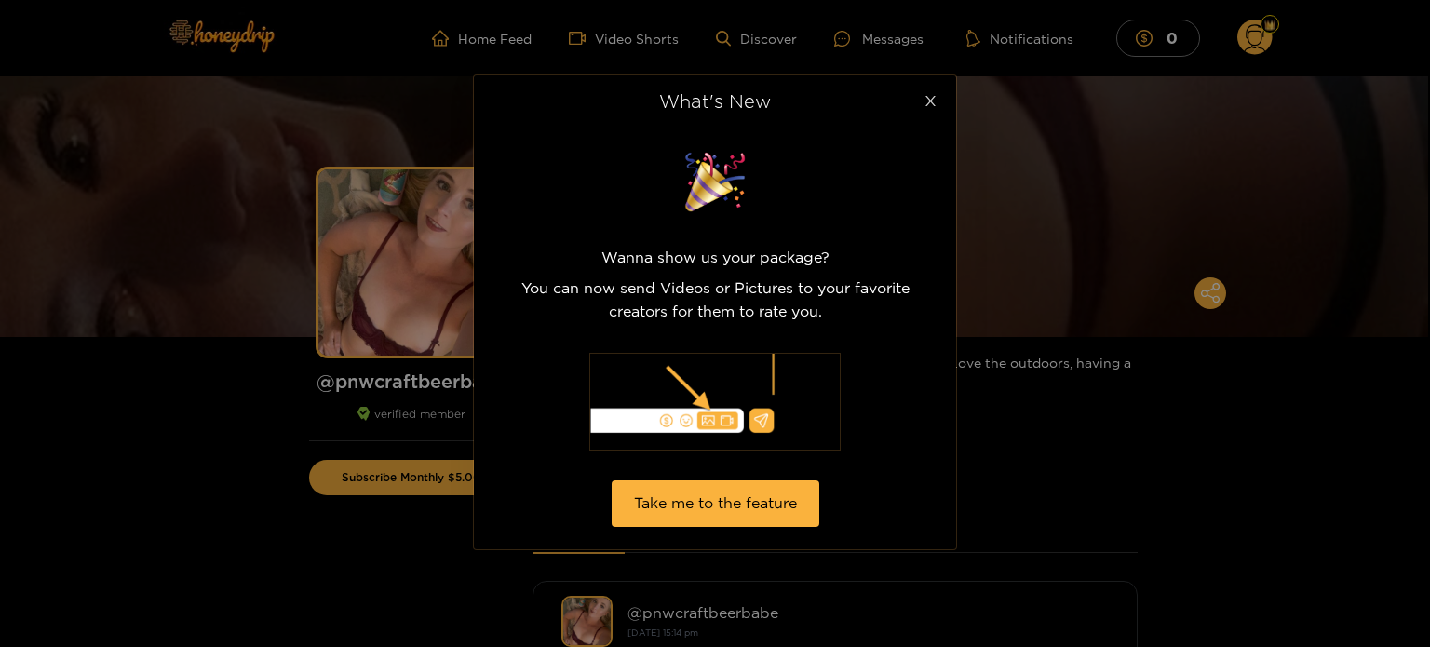
click at [933, 100] on icon "close" at bounding box center [930, 101] width 14 height 14
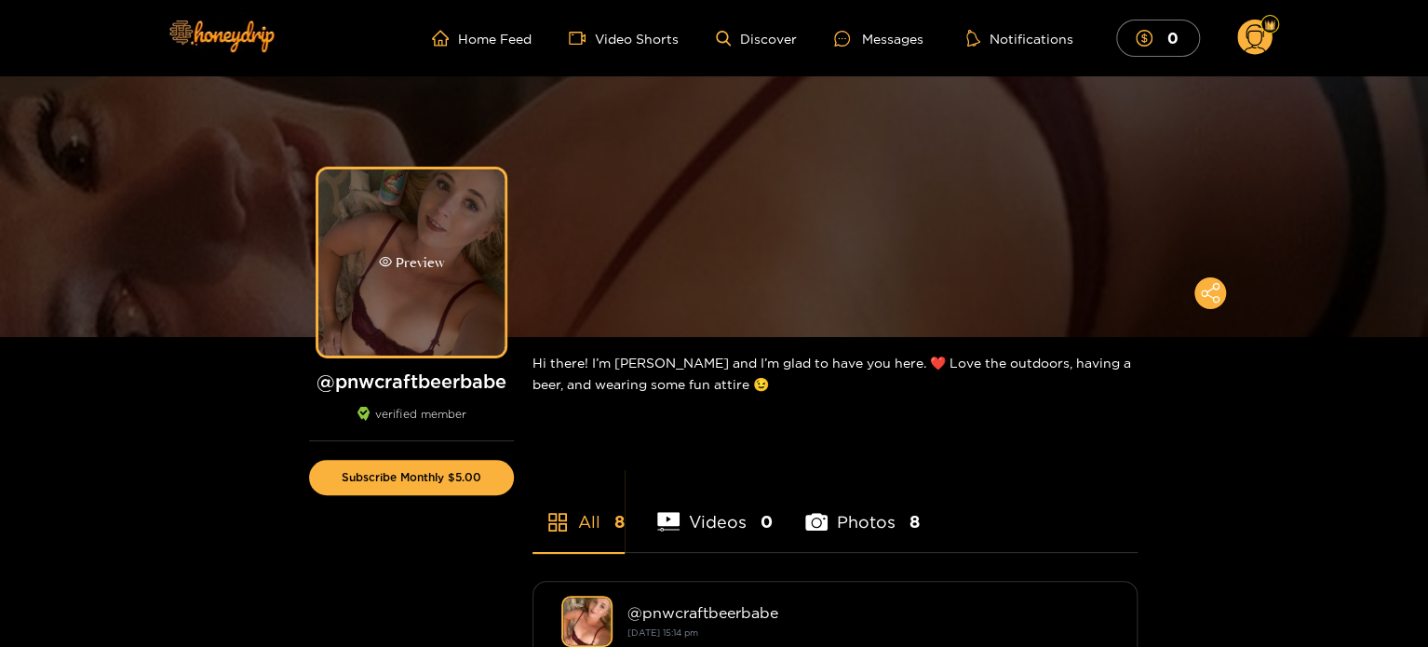
click at [401, 223] on div "Preview" at bounding box center [411, 262] width 186 height 186
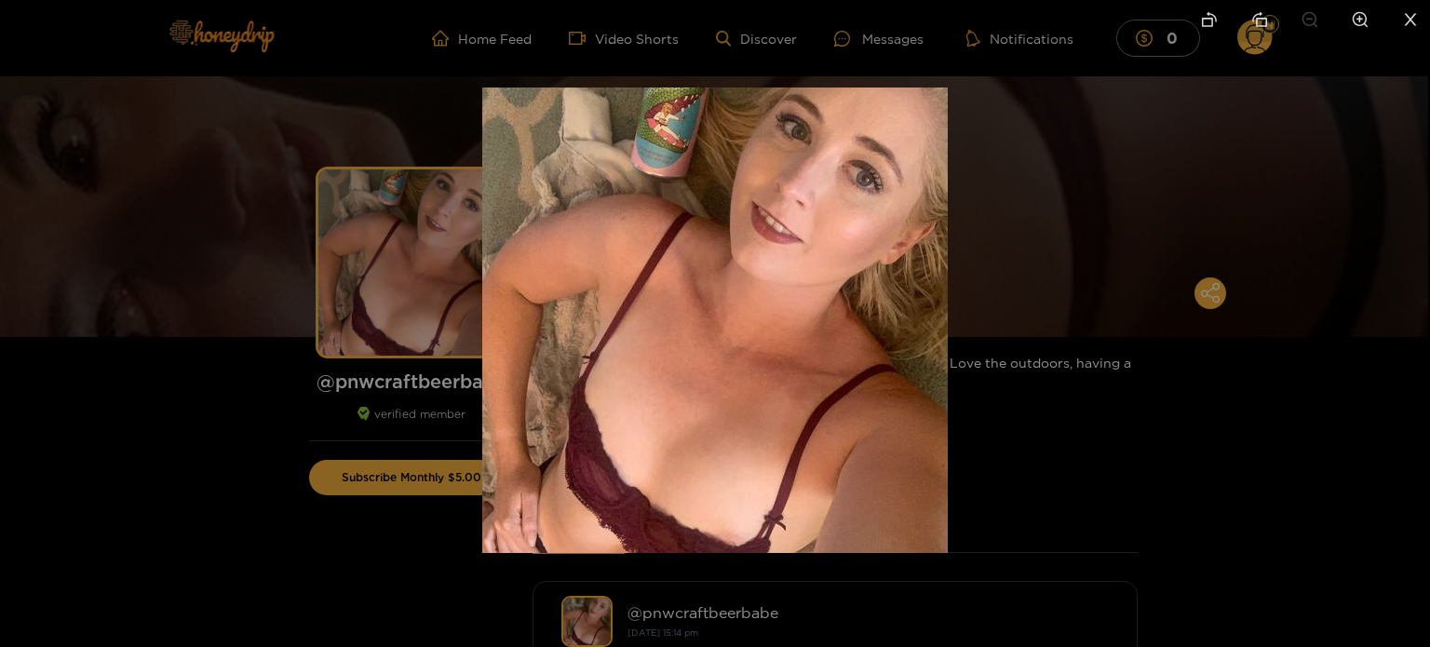
click at [402, 223] on div at bounding box center [715, 323] width 1430 height 647
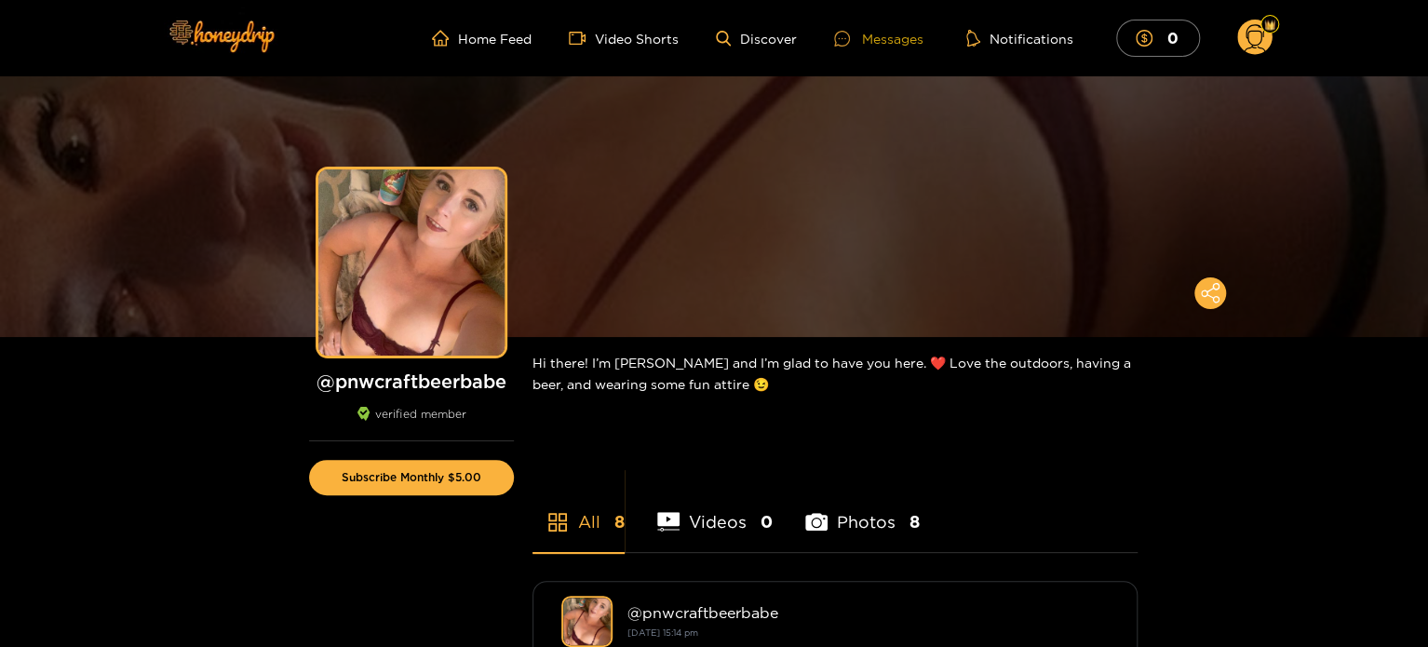
click at [897, 38] on div "Messages" at bounding box center [878, 38] width 89 height 21
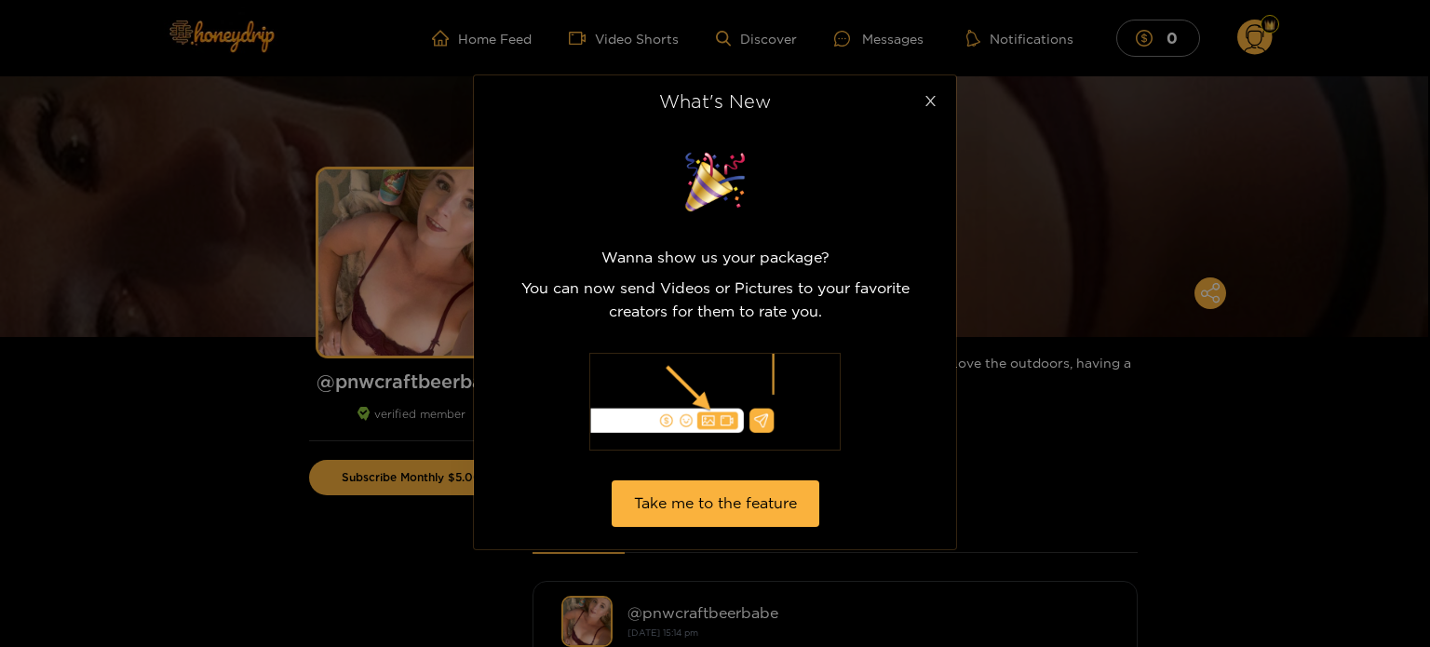
click at [931, 103] on icon "close" at bounding box center [930, 101] width 10 height 10
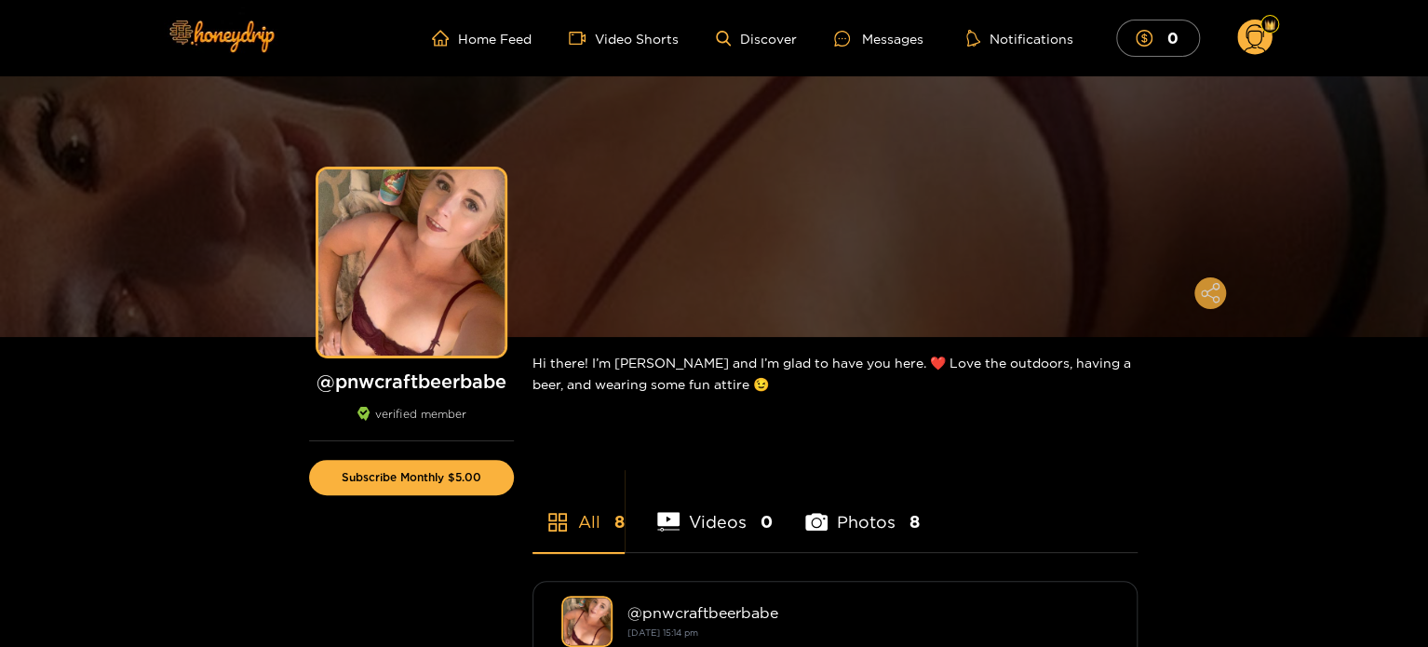
click at [1198, 290] on button at bounding box center [1210, 293] width 32 height 32
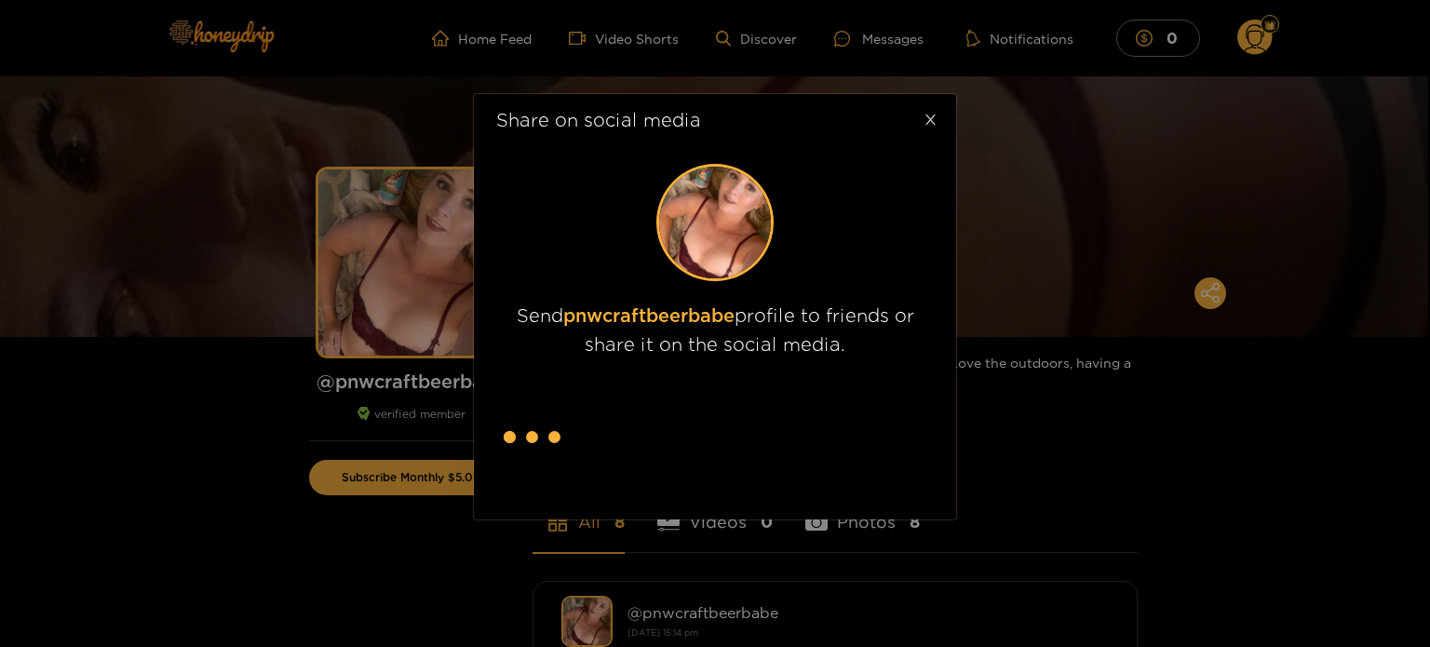
click at [932, 118] on icon "close" at bounding box center [930, 120] width 14 height 14
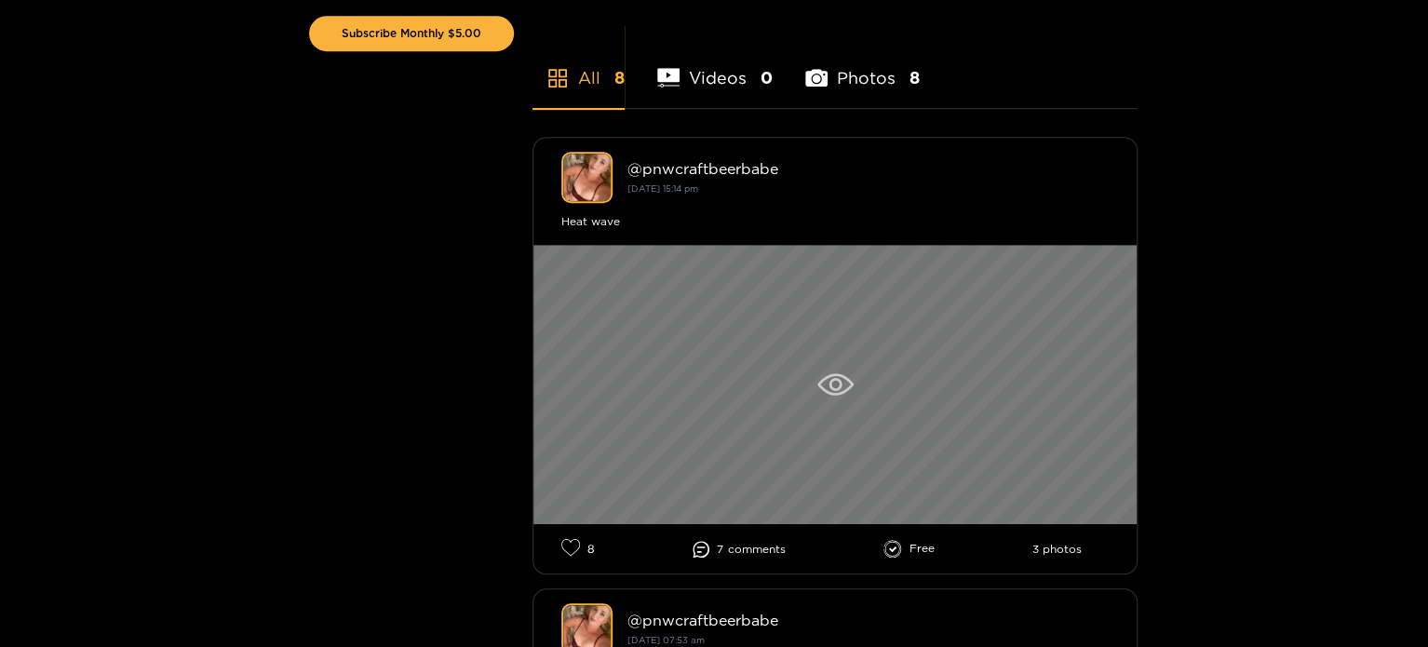
scroll to position [558, 0]
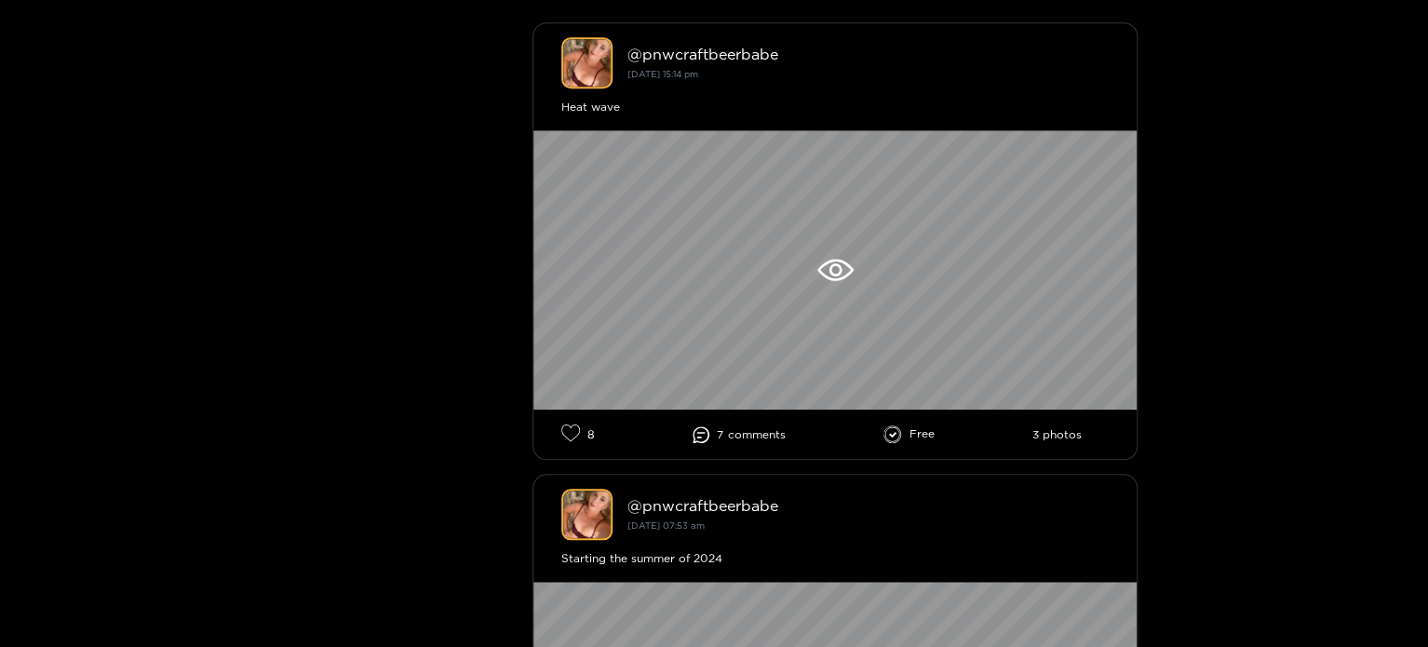
click at [697, 426] on icon at bounding box center [701, 434] width 17 height 17
click at [699, 436] on icon at bounding box center [700, 434] width 8 height 6
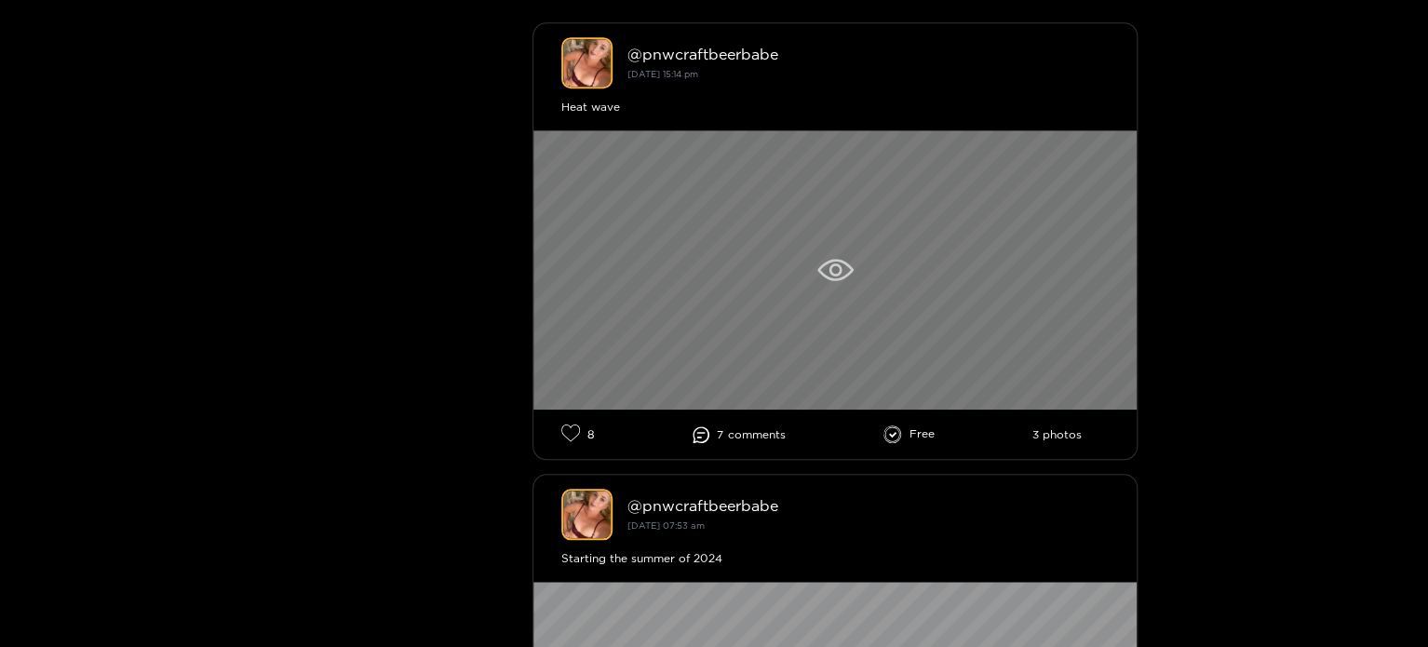
click at [777, 272] on div at bounding box center [834, 269] width 603 height 279
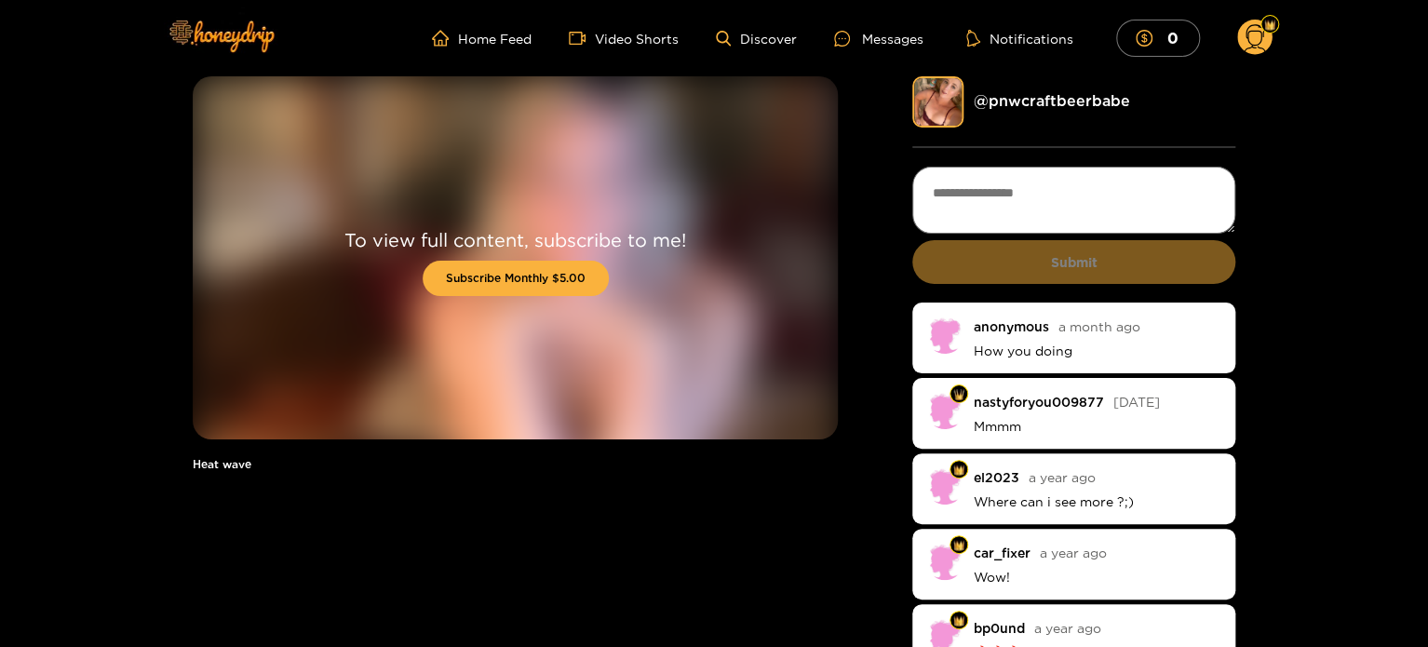
click at [1029, 181] on textarea at bounding box center [1073, 200] width 323 height 67
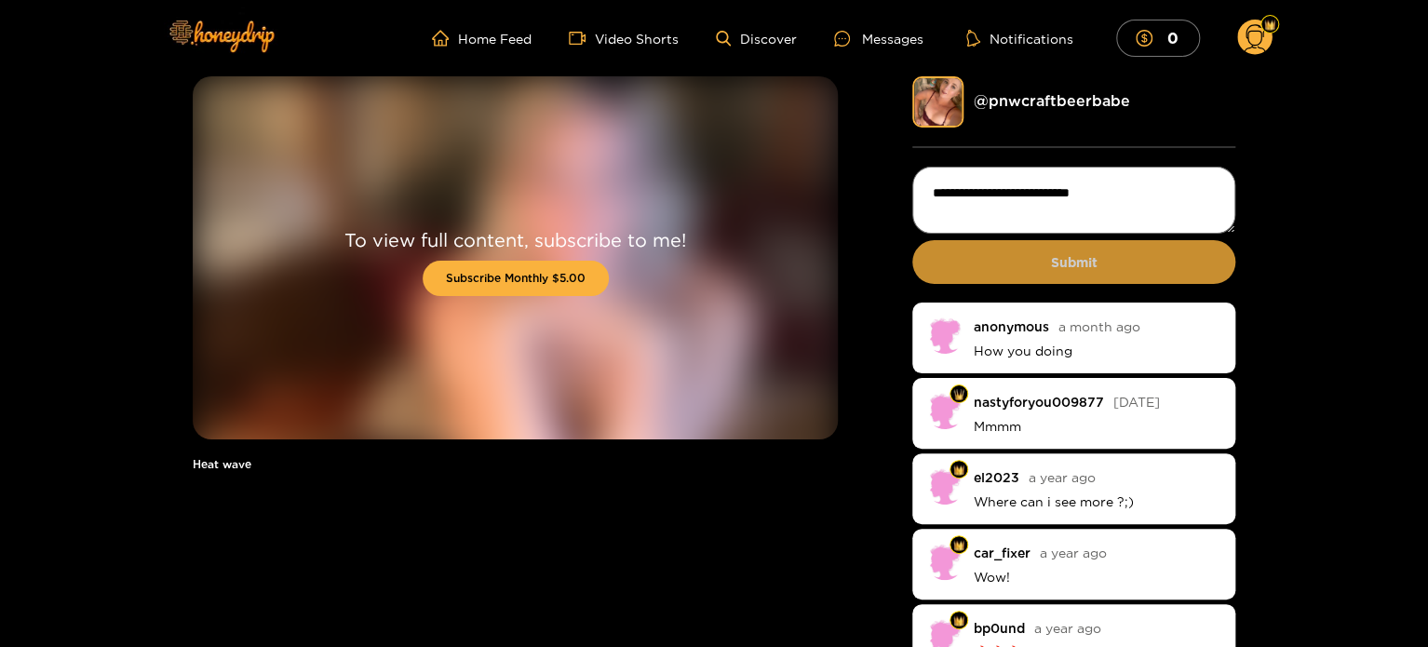
type textarea "**********"
click at [1052, 253] on button "Submit" at bounding box center [1073, 262] width 323 height 44
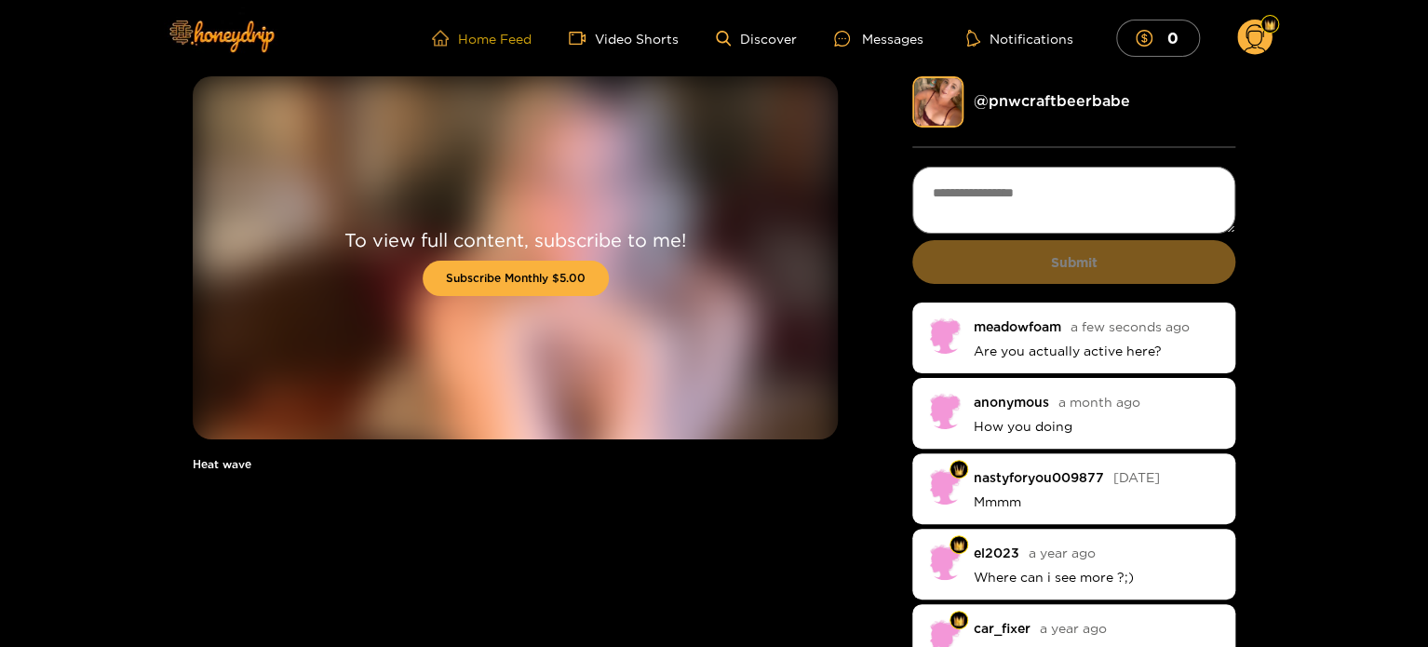
click at [511, 37] on link "Home Feed" at bounding box center [482, 38] width 100 height 17
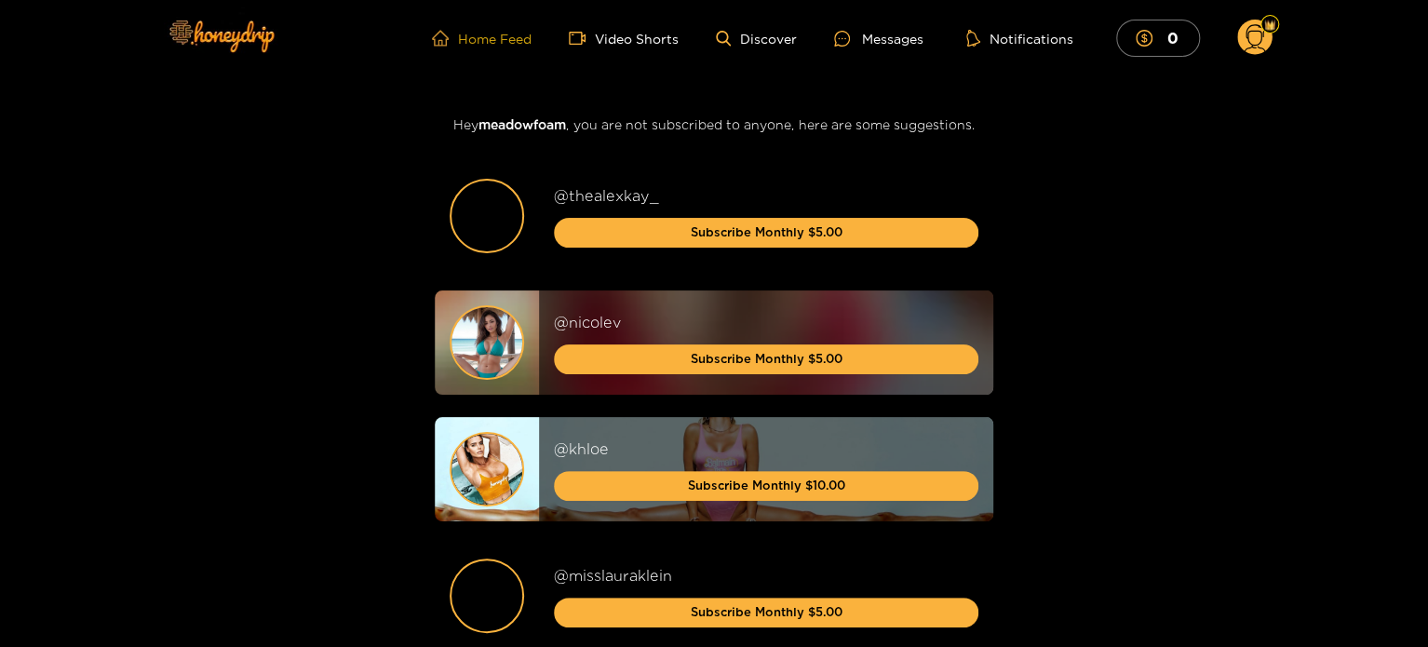
click at [498, 42] on link "Home Feed" at bounding box center [482, 38] width 100 height 17
click at [256, 44] on img at bounding box center [220, 35] width 130 height 78
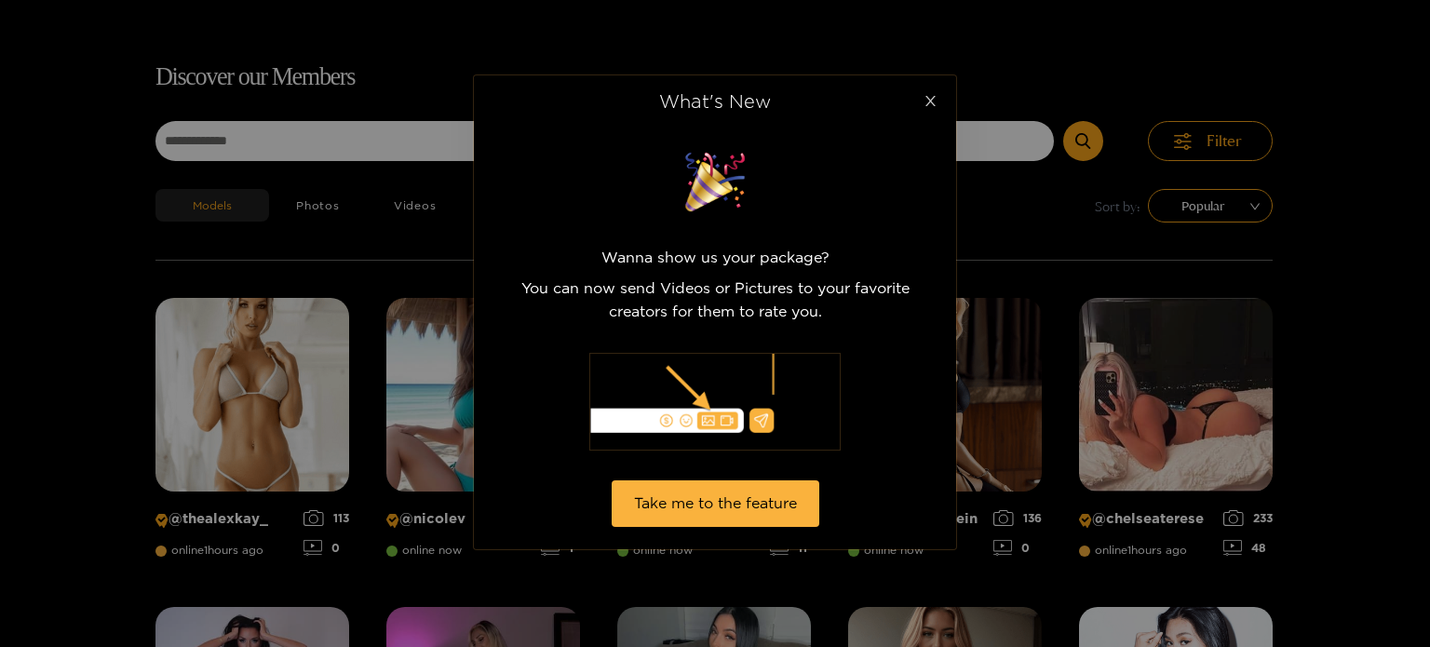
click at [923, 113] on span "Close" at bounding box center [930, 101] width 52 height 52
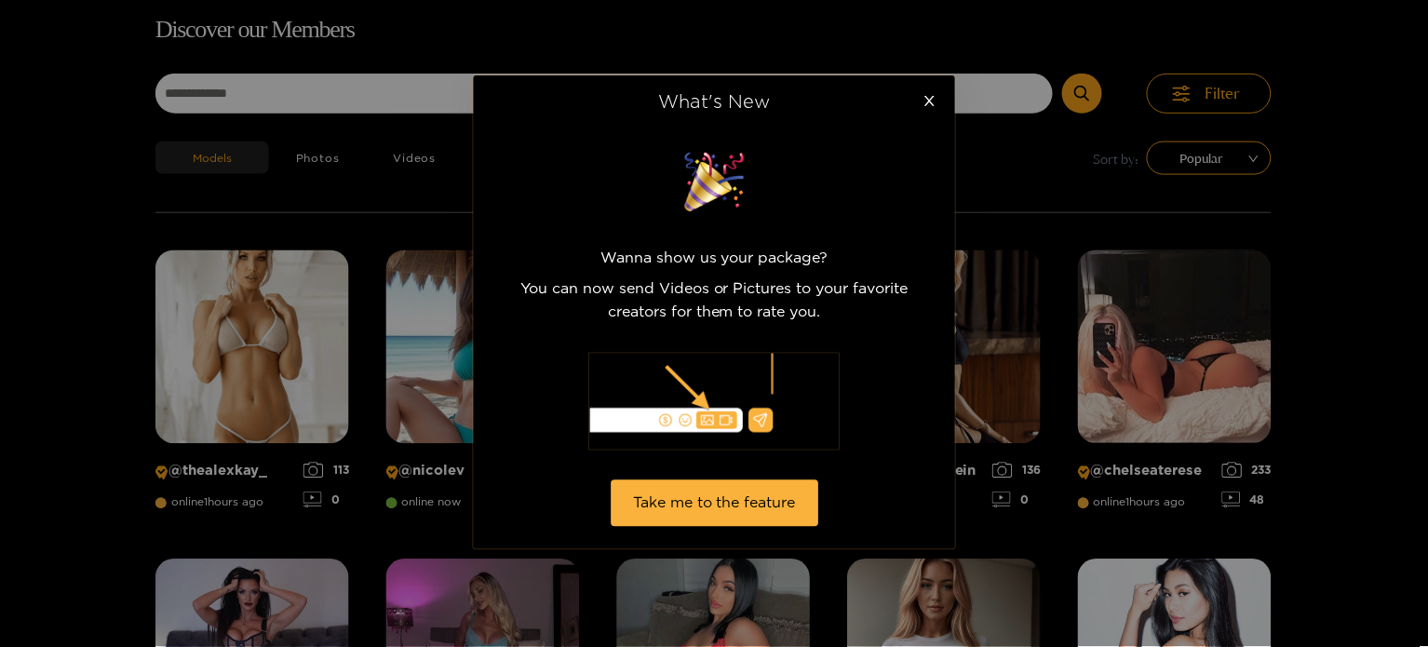
scroll to position [119, 0]
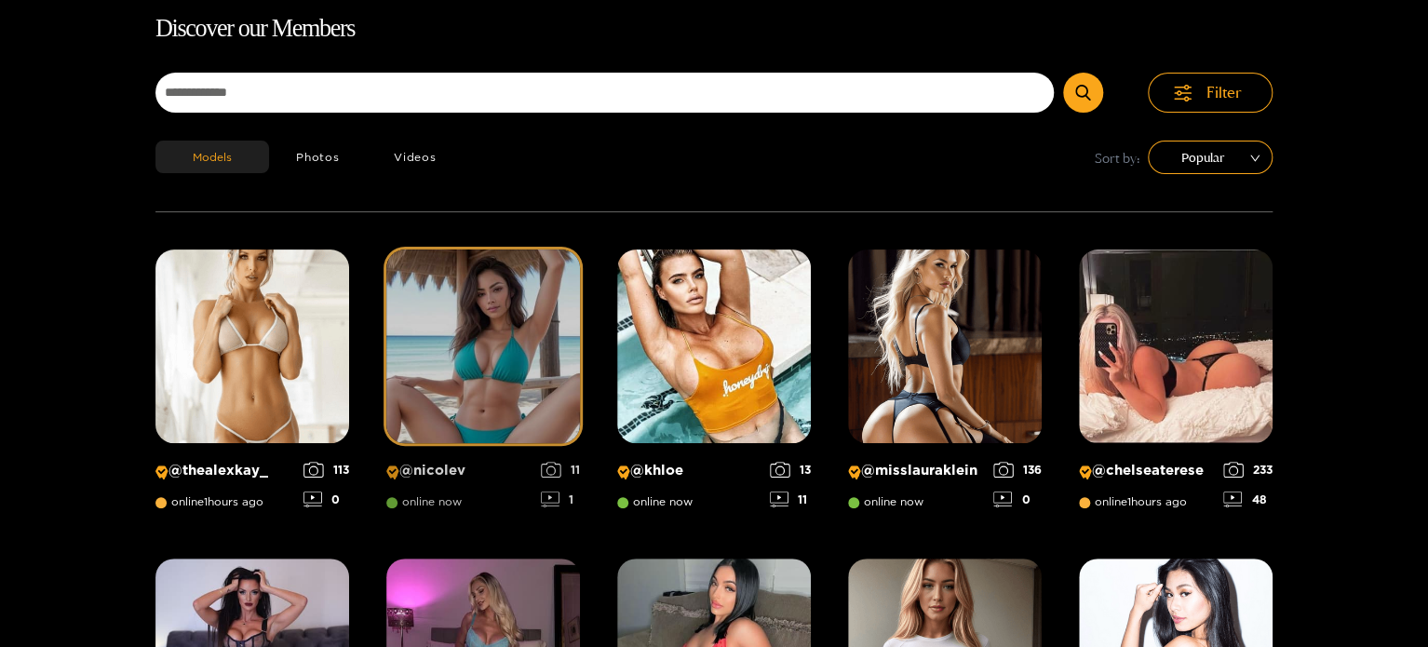
click at [508, 342] on img at bounding box center [483, 346] width 194 height 194
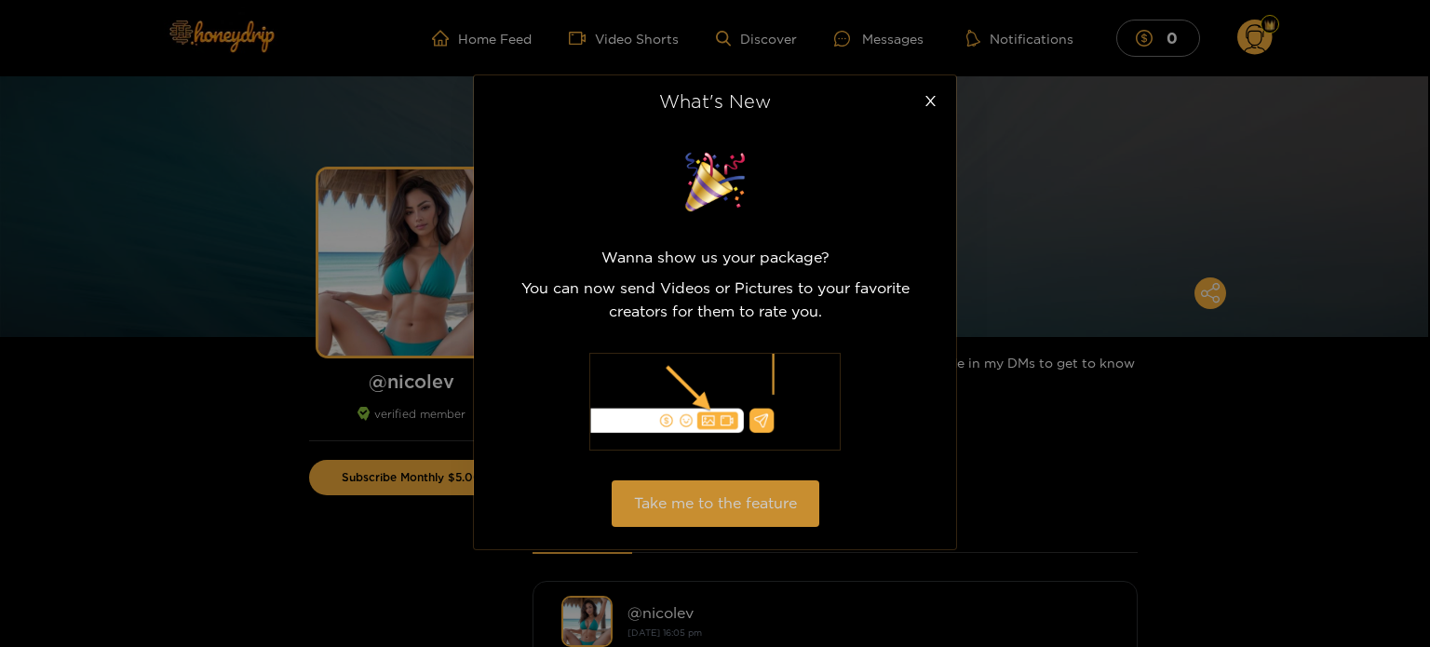
click at [730, 503] on button "Take me to the feature" at bounding box center [716, 503] width 208 height 46
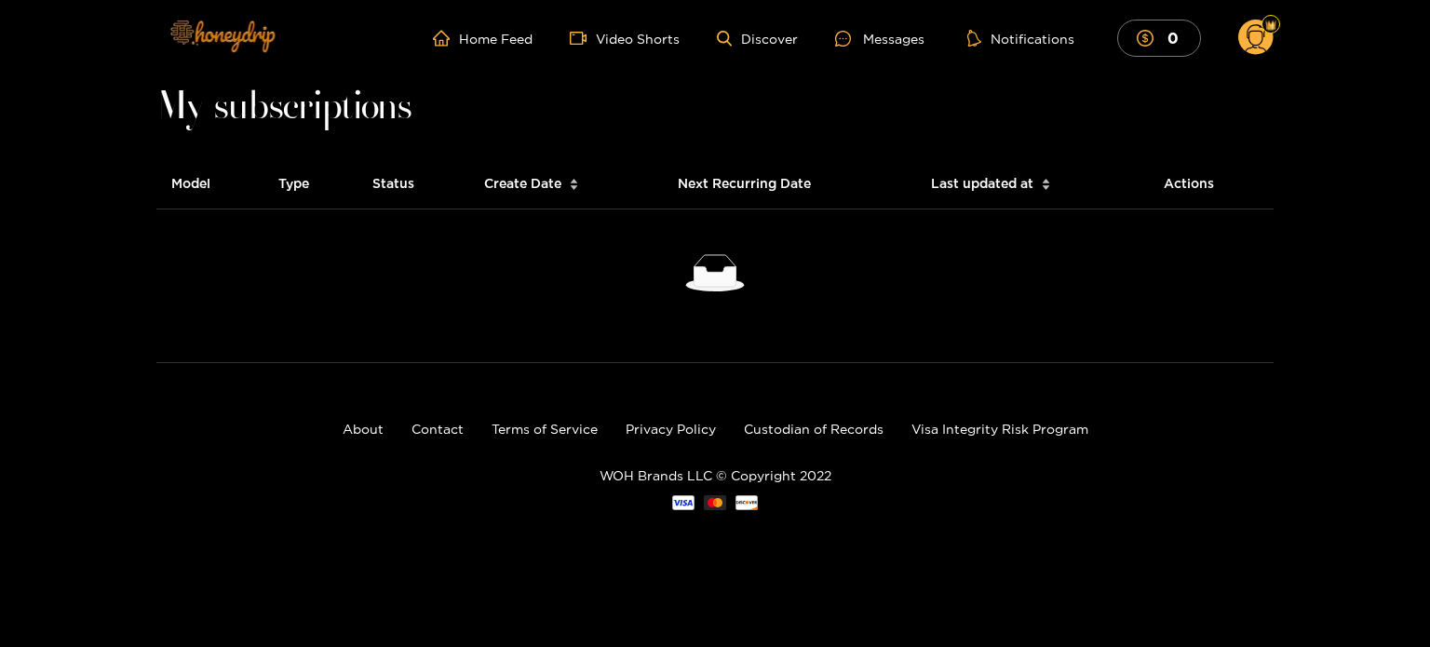
click at [233, 28] on img at bounding box center [221, 35] width 130 height 78
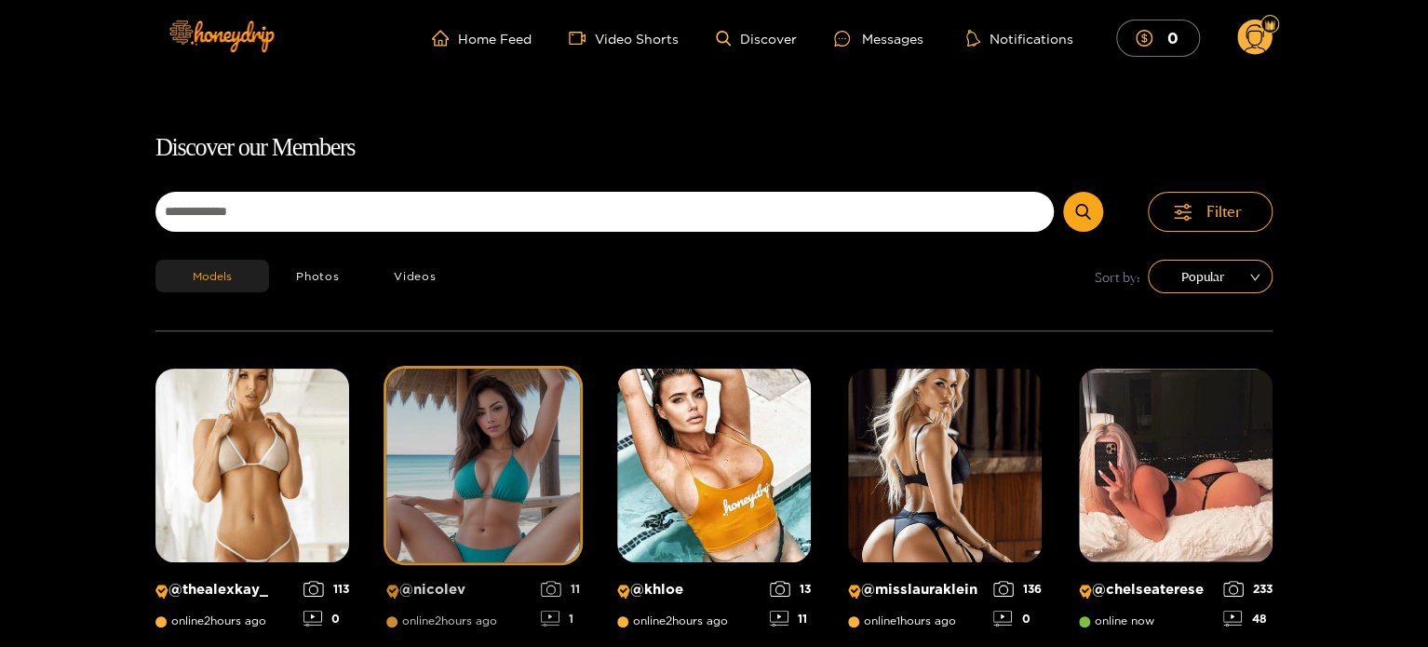
click at [495, 415] on img at bounding box center [483, 466] width 194 height 194
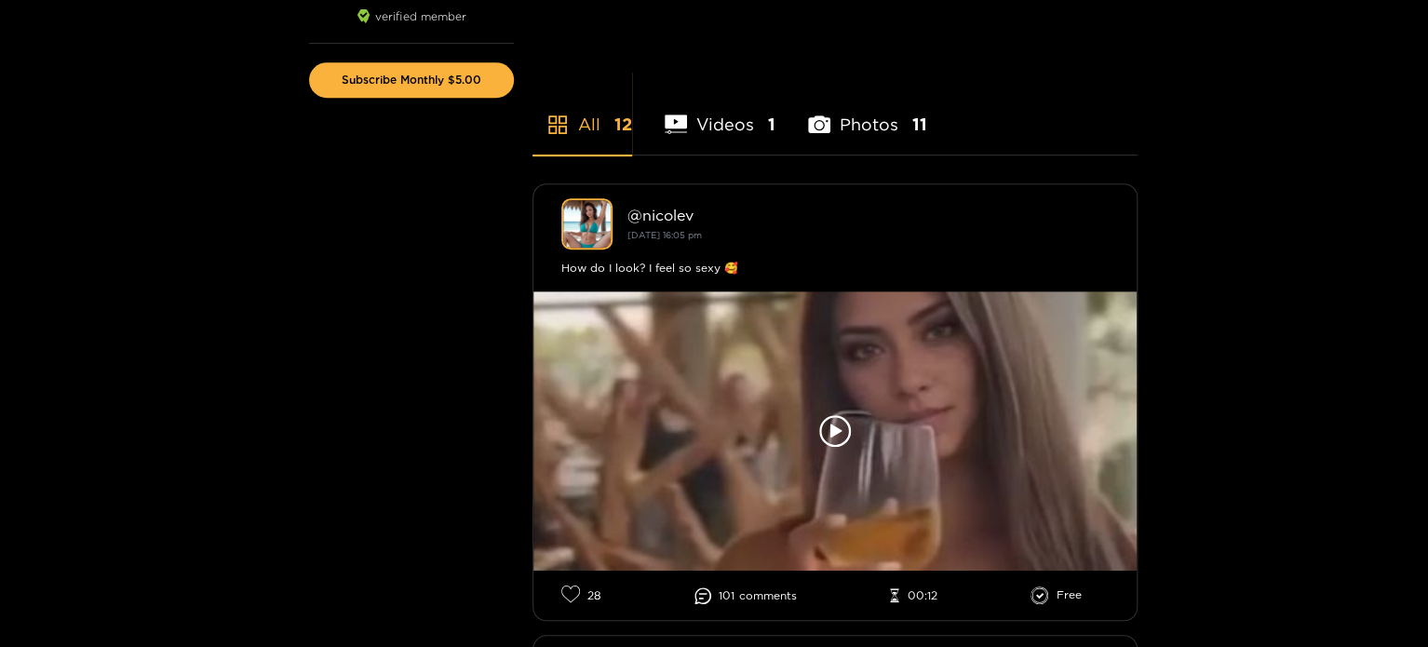
scroll to position [398, 0]
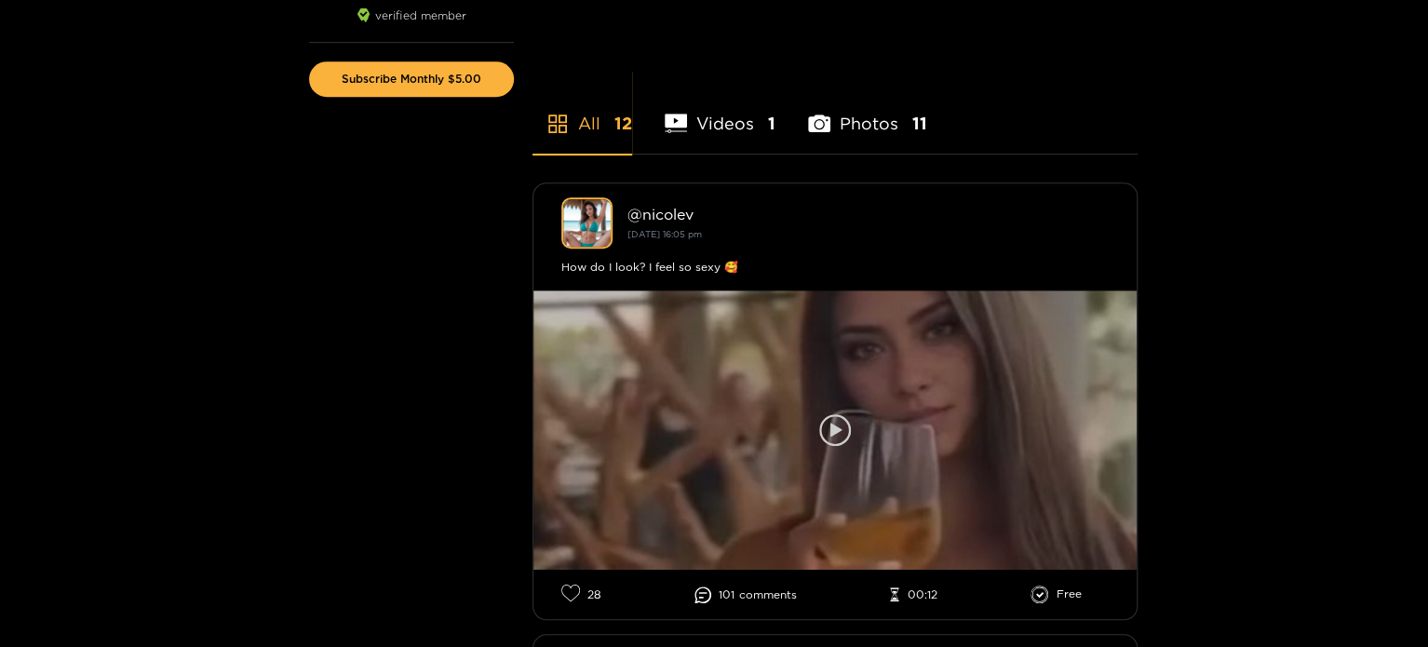
click at [870, 385] on div at bounding box center [834, 429] width 603 height 279
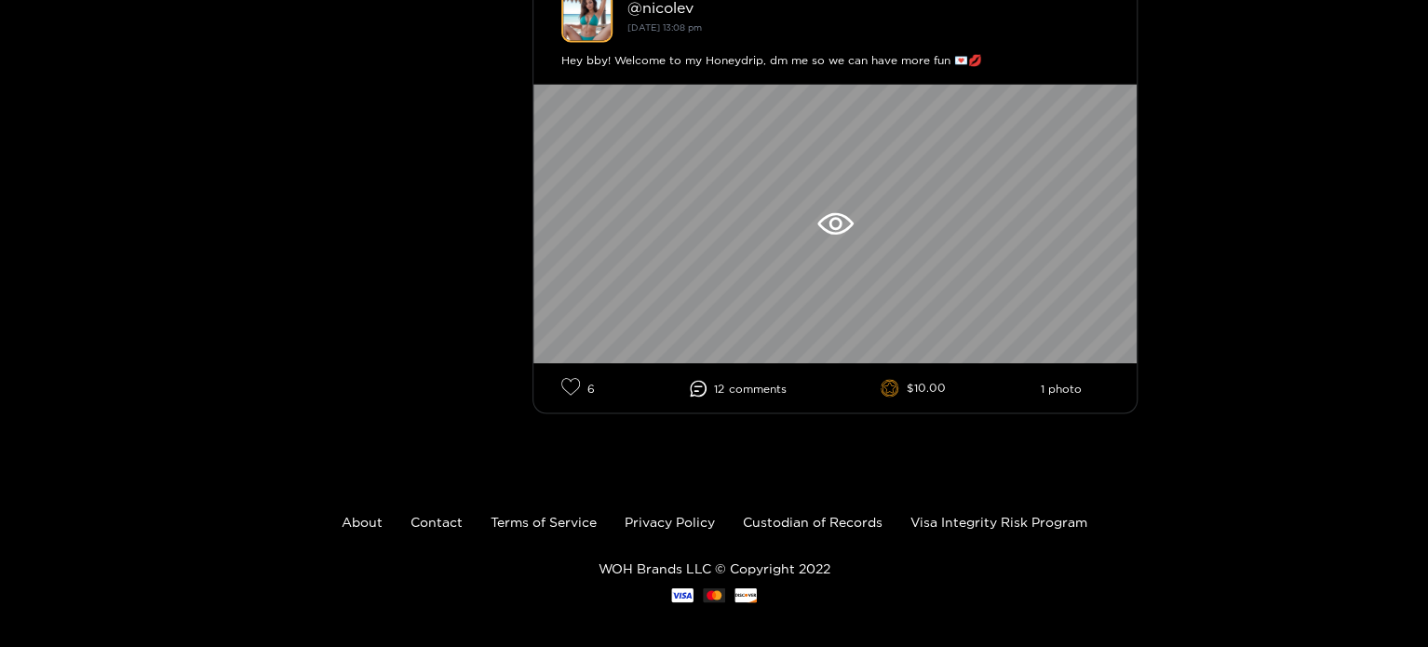
scroll to position [5123, 0]
